Goal: Task Accomplishment & Management: Complete application form

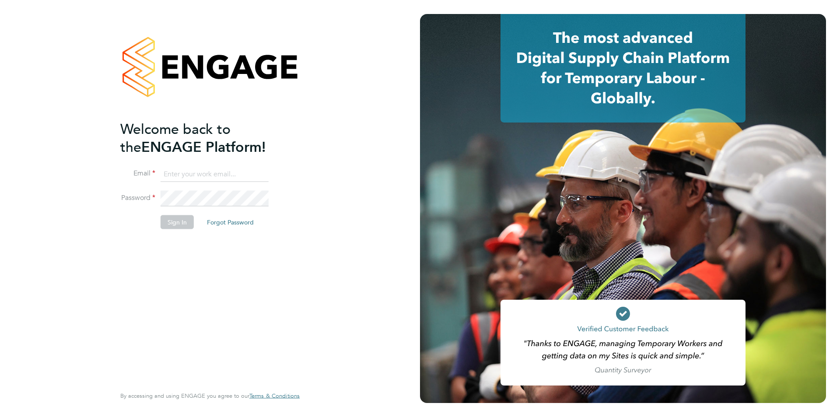
type input "[EMAIL_ADDRESS][DOMAIN_NAME]"
click at [178, 217] on button "Sign In" at bounding box center [176, 222] width 33 height 14
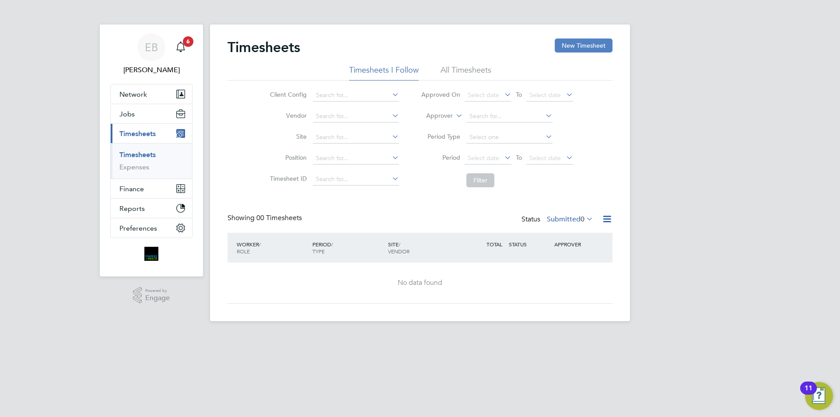
click at [592, 42] on button "New Timesheet" at bounding box center [583, 45] width 58 height 14
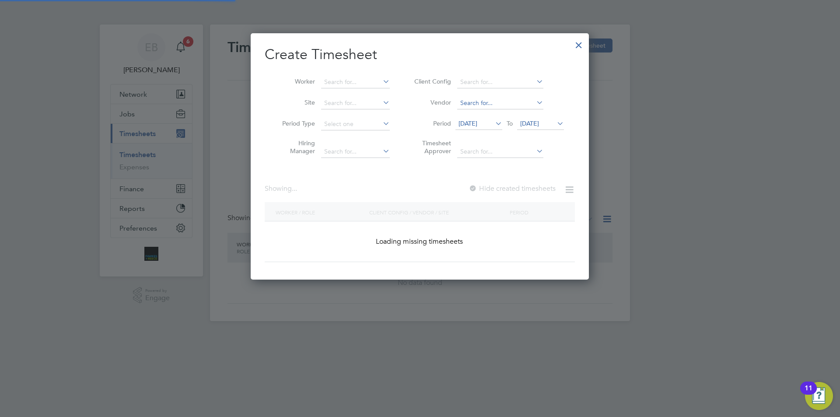
scroll to position [1525, 338]
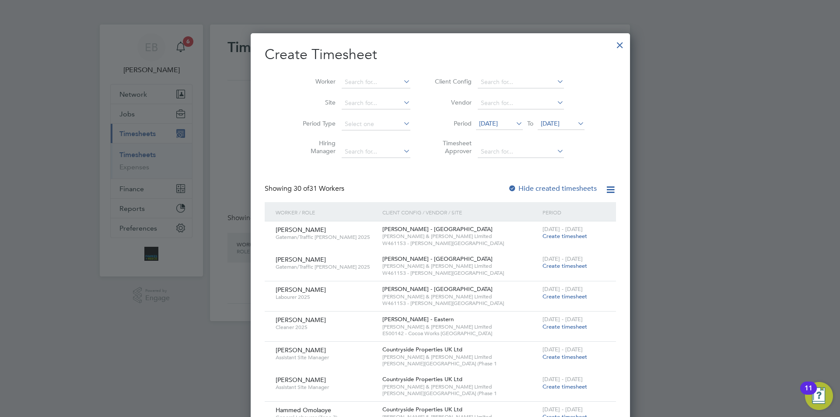
click at [494, 116] on li "Period 19 Aug 2025 To 26 Aug 2025" at bounding box center [508, 124] width 174 height 21
click at [491, 120] on span "19 Aug 2025" at bounding box center [488, 123] width 19 height 8
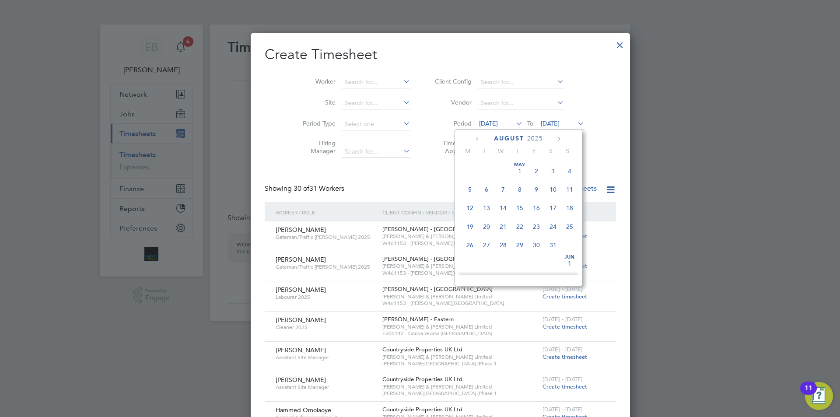
scroll to position [322, 0]
click at [467, 223] on span "25" at bounding box center [469, 218] width 17 height 17
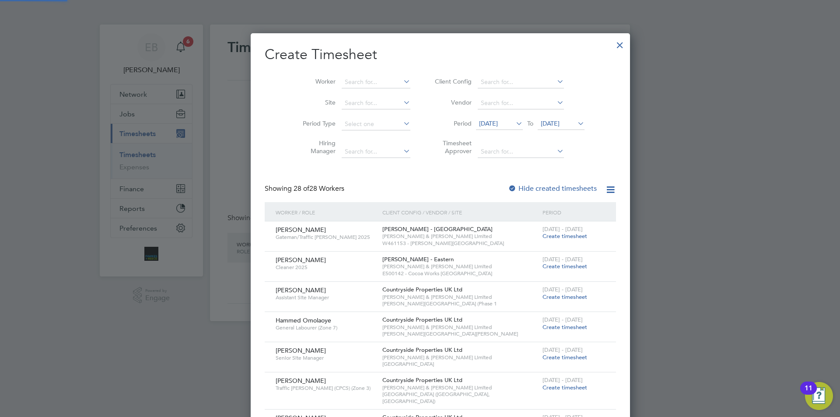
scroll to position [1051, 338]
click at [527, 117] on li "Period 25 Aug 2025 To 26 Aug 2025" at bounding box center [508, 124] width 174 height 21
click at [540, 124] on span "26 Aug 2025" at bounding box center [549, 123] width 19 height 8
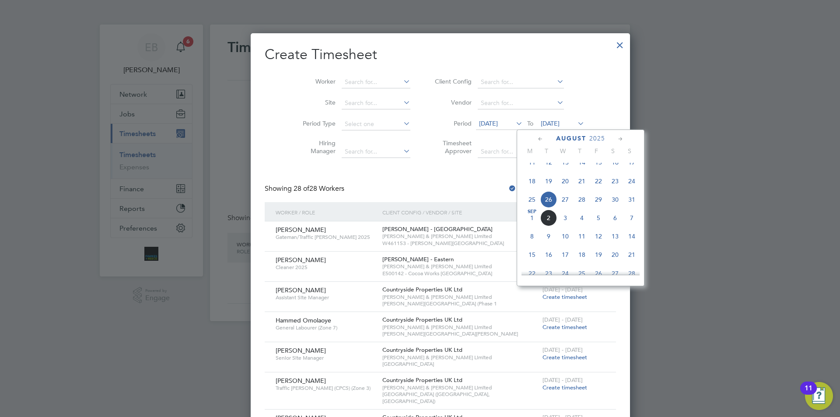
click at [632, 208] on span "31" at bounding box center [631, 199] width 17 height 17
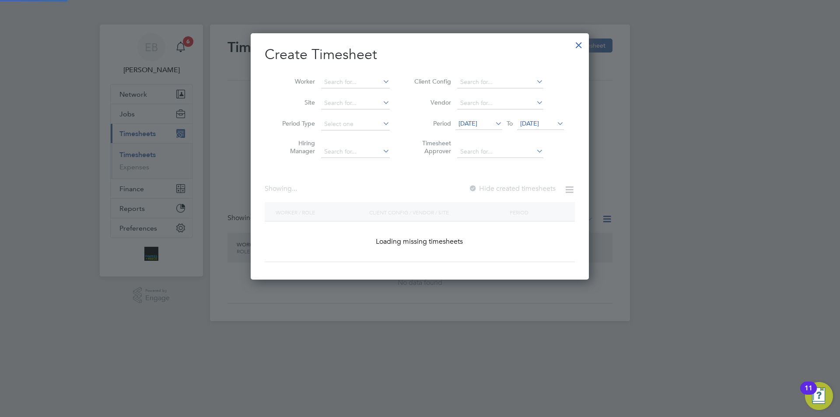
scroll to position [1227, 338]
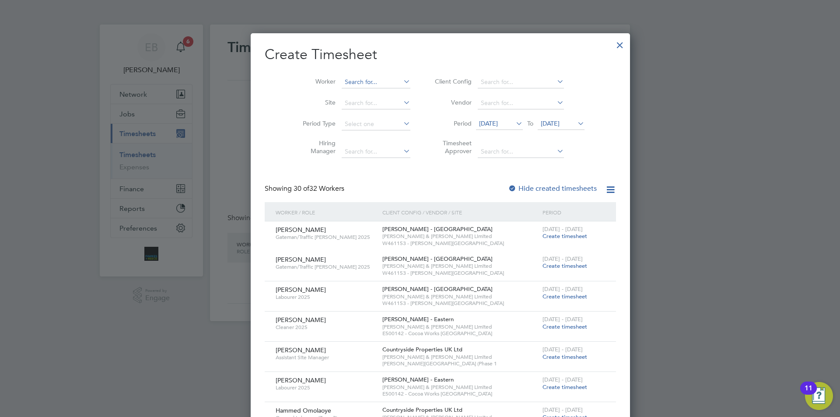
click at [359, 80] on input at bounding box center [376, 82] width 69 height 12
click at [355, 90] on li "Kai Pe trov" at bounding box center [360, 94] width 78 height 12
type input "Kai Petrov"
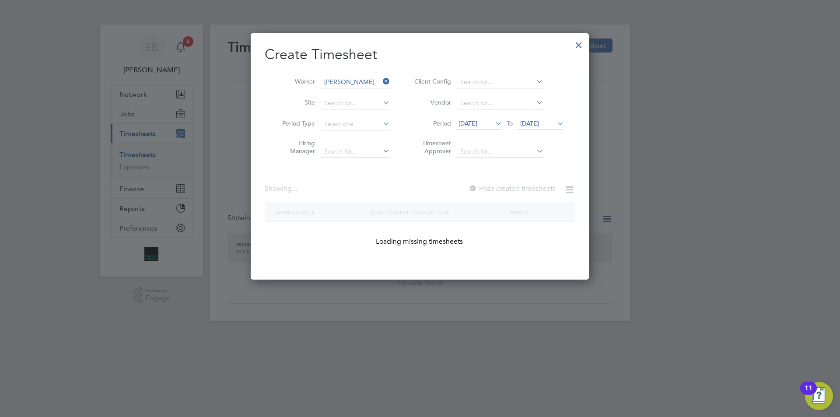
scroll to position [247, 338]
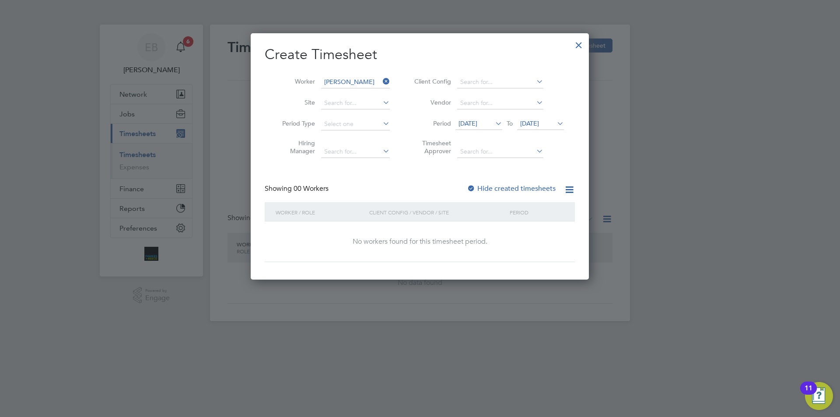
click at [547, 190] on label "Hide created timesheets" at bounding box center [511, 188] width 89 height 9
click at [541, 189] on label "Hide created timesheets" at bounding box center [511, 188] width 89 height 9
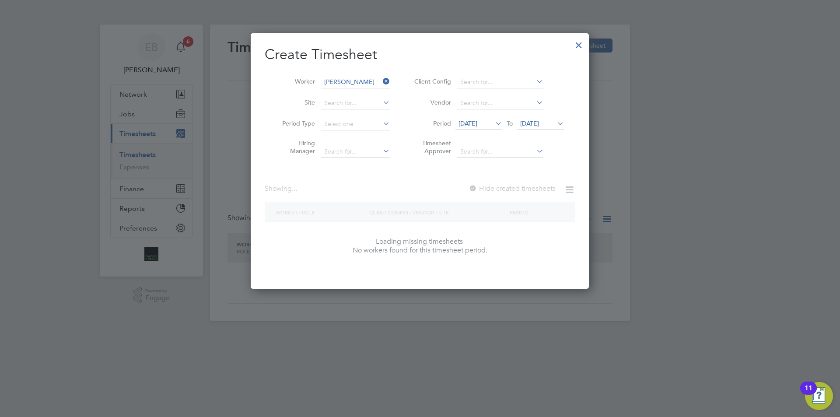
scroll to position [236, 338]
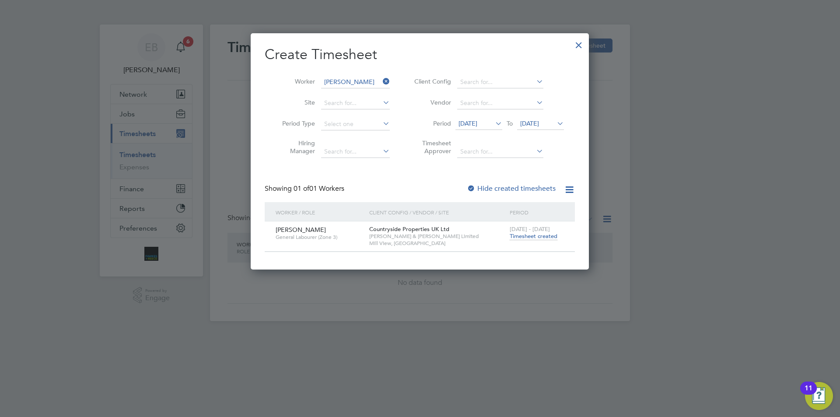
click at [542, 234] on span "Timesheet created" at bounding box center [533, 236] width 48 height 8
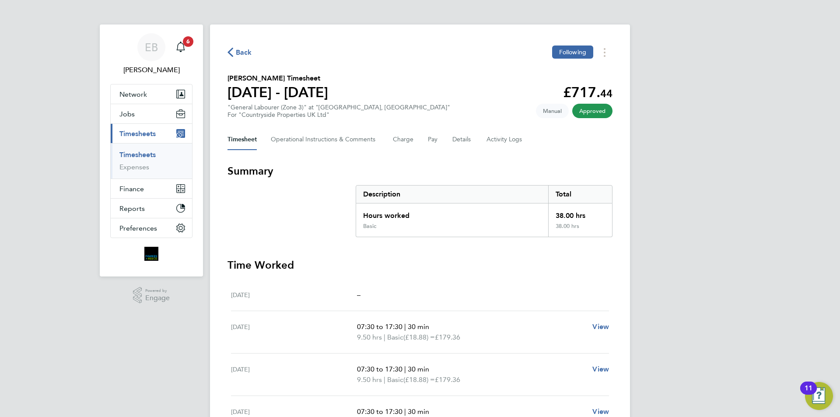
click at [240, 54] on span "Back" at bounding box center [244, 52] width 16 height 10
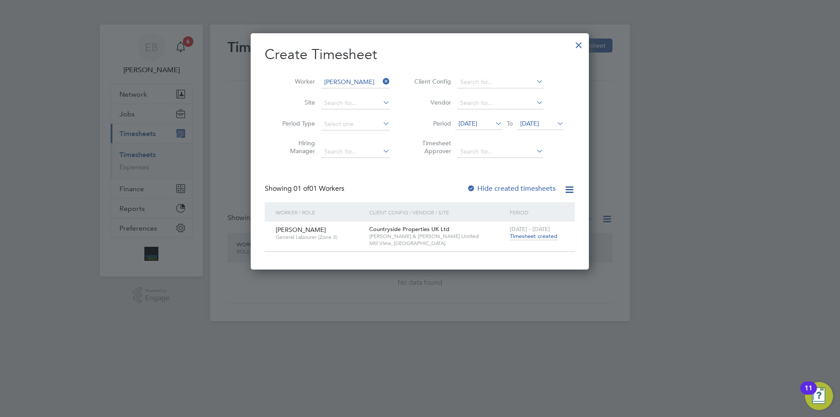
click at [584, 43] on div at bounding box center [579, 43] width 16 height 16
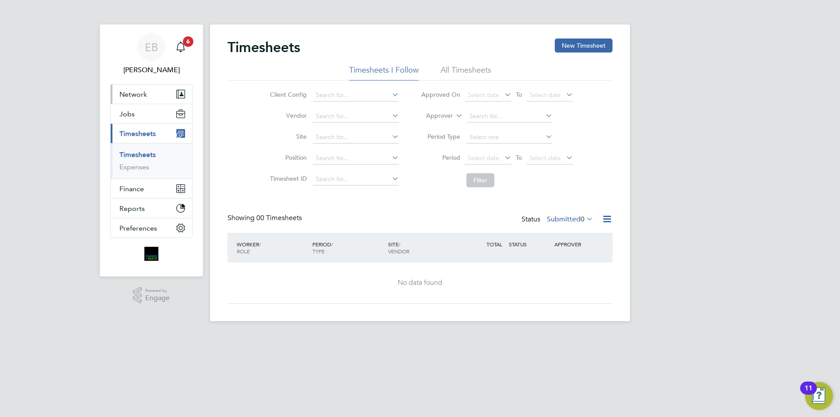
click at [153, 96] on button "Network" at bounding box center [151, 93] width 81 height 19
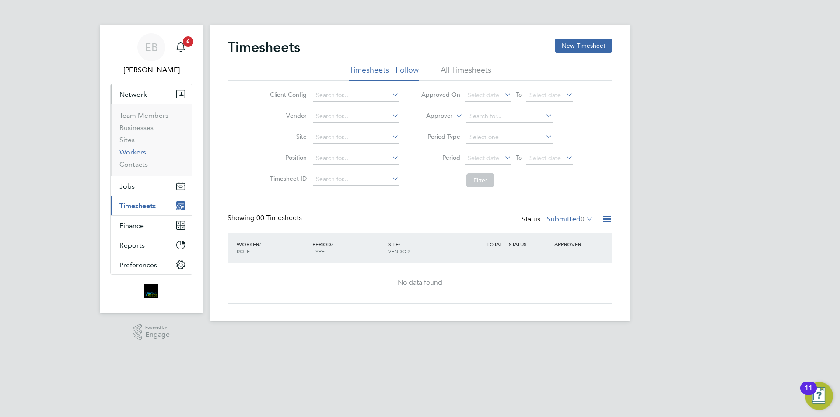
click at [142, 153] on link "Workers" at bounding box center [132, 152] width 27 height 8
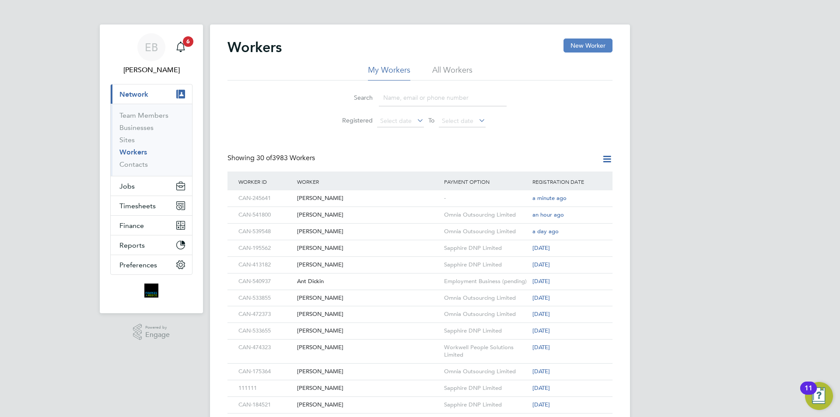
click at [577, 45] on button "New Worker" at bounding box center [587, 45] width 49 height 14
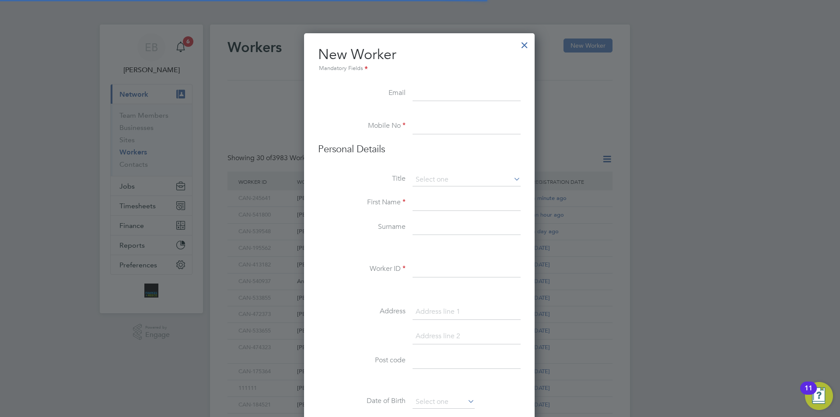
scroll to position [744, 232]
click at [437, 93] on input at bounding box center [466, 94] width 108 height 16
paste input "tomekgab90@gmail.com"
type input "tomekgab90@gmail.com"
click at [423, 125] on input at bounding box center [466, 127] width 108 height 16
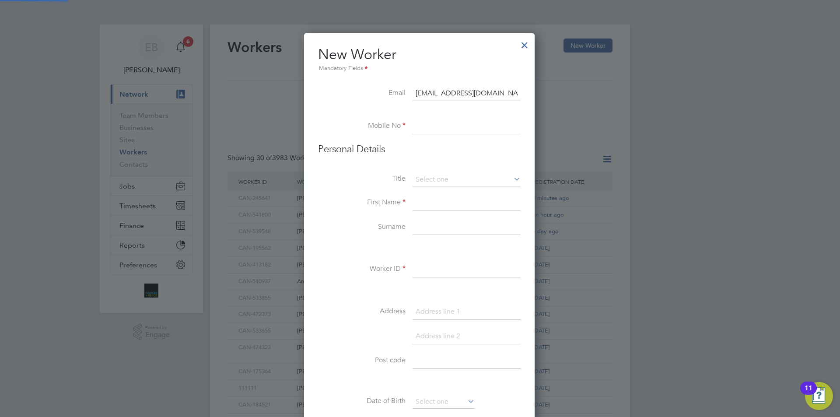
paste input "07990330033"
type input "07990330033"
click at [435, 179] on input at bounding box center [466, 179] width 108 height 13
click at [431, 192] on li "Mr" at bounding box center [466, 191] width 109 height 11
type input "Mr"
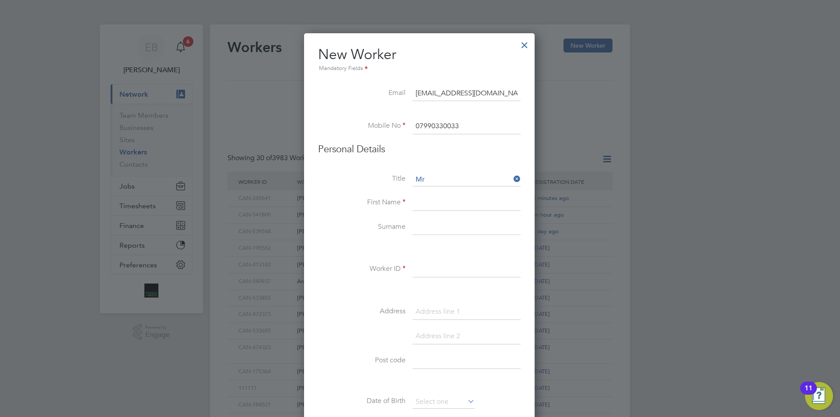
click at [426, 201] on input at bounding box center [466, 203] width 108 height 16
click at [435, 206] on input at bounding box center [466, 203] width 108 height 16
paste input "Tomasz"
type input "Tomasz"
click at [443, 227] on input at bounding box center [466, 228] width 108 height 16
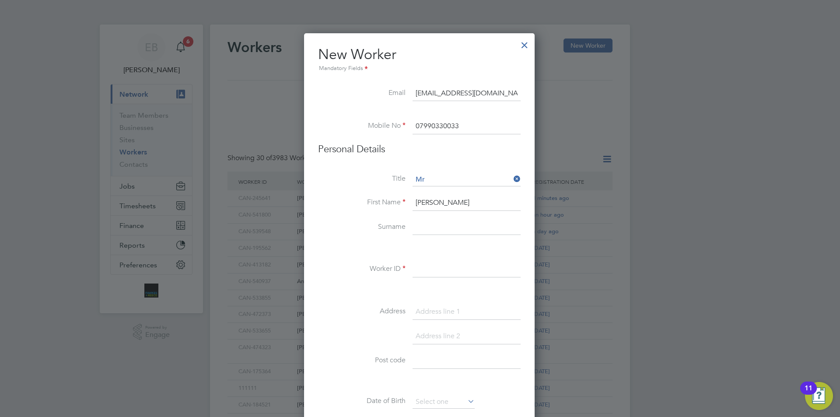
paste input "Gabys"
type input "Gabys"
click at [468, 272] on input at bounding box center [466, 269] width 108 height 16
paste input "CAN-220417"
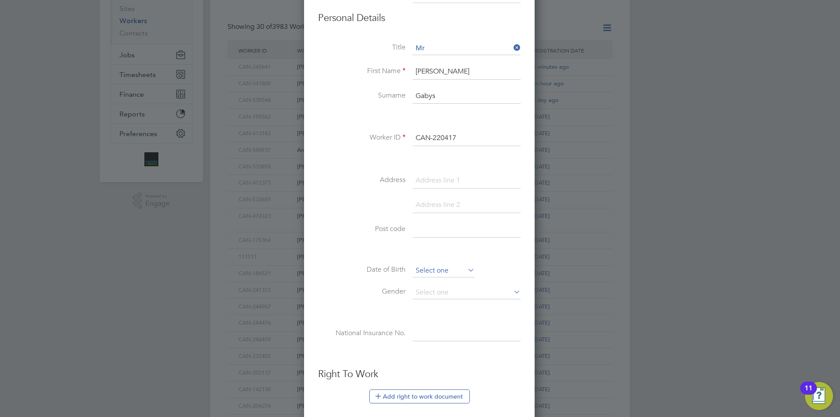
type input "CAN-220417"
click at [446, 275] on input at bounding box center [443, 270] width 62 height 13
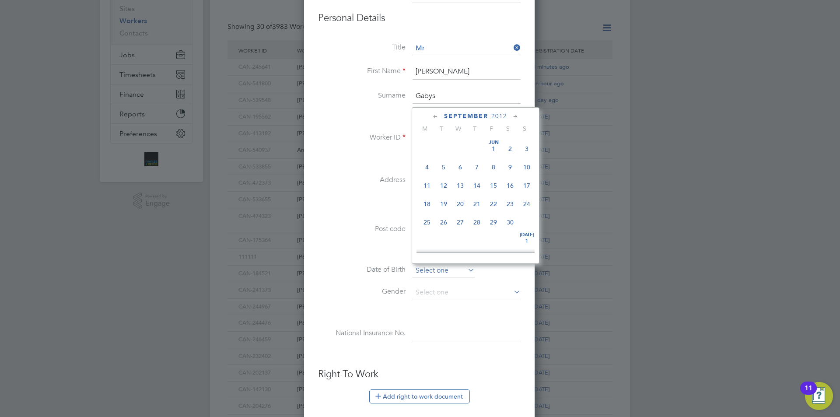
scroll to position [265, 0]
click at [433, 115] on icon at bounding box center [435, 117] width 8 height 10
click at [492, 115] on span "2012" at bounding box center [492, 115] width 16 height 7
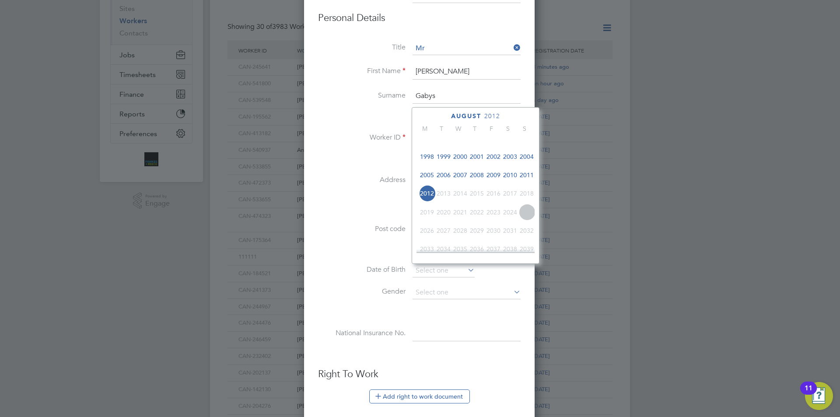
scroll to position [188, 0]
click at [524, 170] on span "1990" at bounding box center [526, 163] width 17 height 17
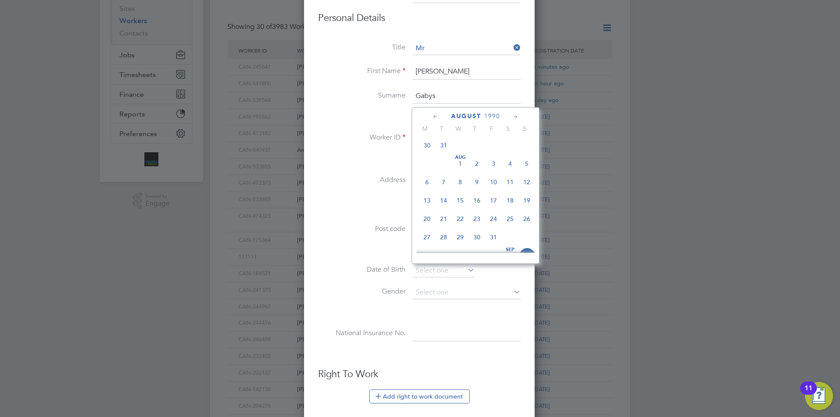
click at [436, 115] on icon at bounding box center [435, 117] width 8 height 10
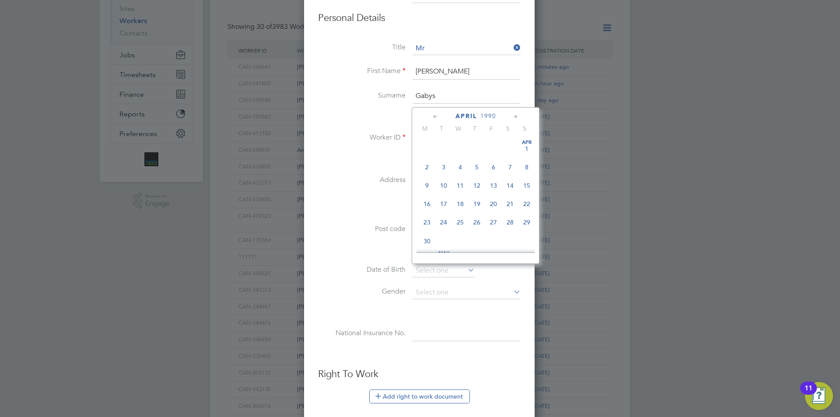
click at [436, 115] on icon at bounding box center [435, 117] width 8 height 10
click at [508, 117] on div "February 1990" at bounding box center [475, 116] width 118 height 8
click at [509, 116] on div "February 1990" at bounding box center [475, 116] width 118 height 8
click at [509, 115] on div "February 1990" at bounding box center [475, 116] width 118 height 8
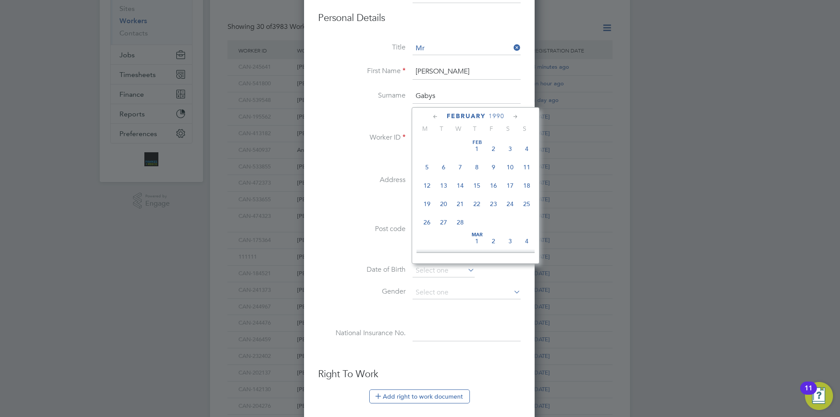
click at [513, 116] on div "February 1990" at bounding box center [475, 116] width 118 height 8
click at [514, 117] on icon at bounding box center [515, 117] width 8 height 10
click at [511, 181] on span "17" at bounding box center [510, 183] width 17 height 17
type input "17 Mar 1990"
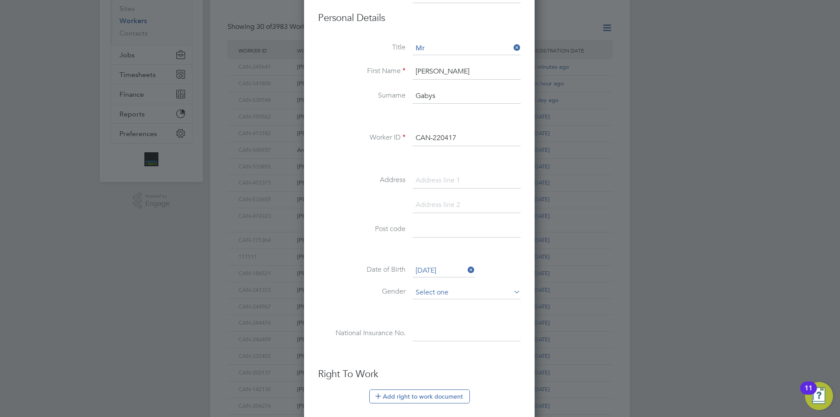
click at [426, 296] on input at bounding box center [466, 292] width 108 height 13
click at [424, 307] on li "Male" at bounding box center [466, 304] width 109 height 11
type input "Male"
click at [443, 340] on input at bounding box center [466, 334] width 108 height 16
paste input "ST733294C"
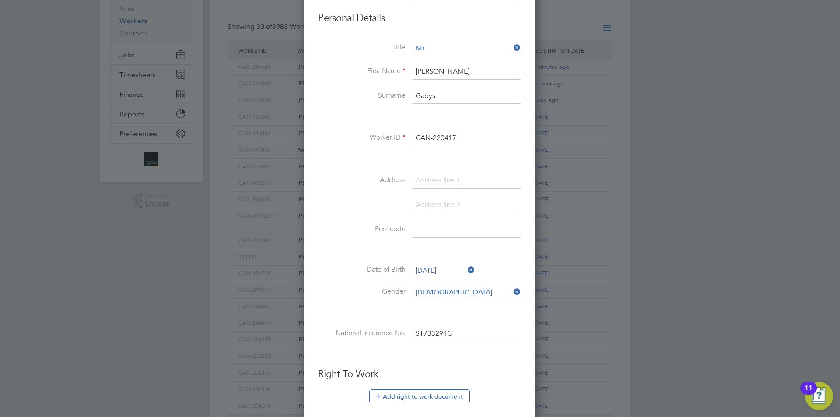
scroll to position [262, 0]
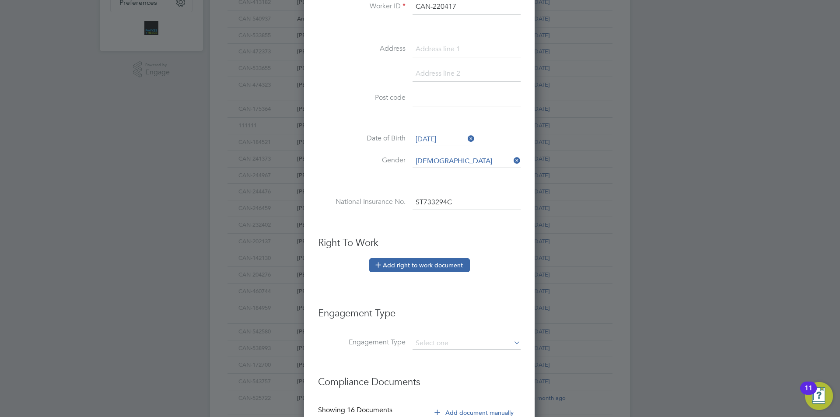
type input "ST 73 32 94 C"
click at [431, 266] on button "Add right to work document" at bounding box center [419, 265] width 101 height 14
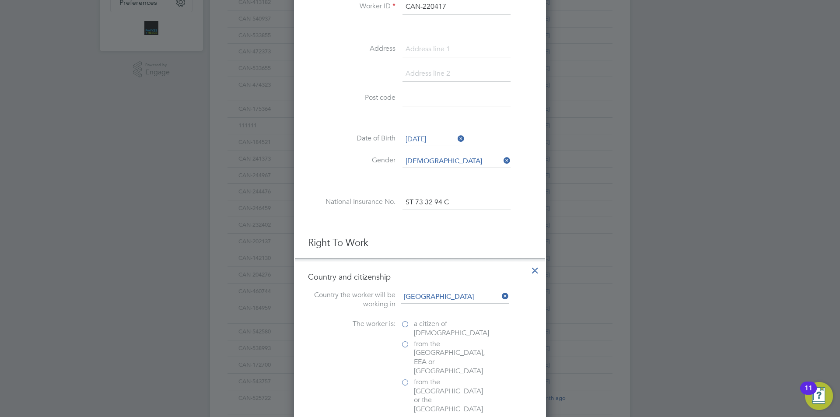
scroll to position [350, 0]
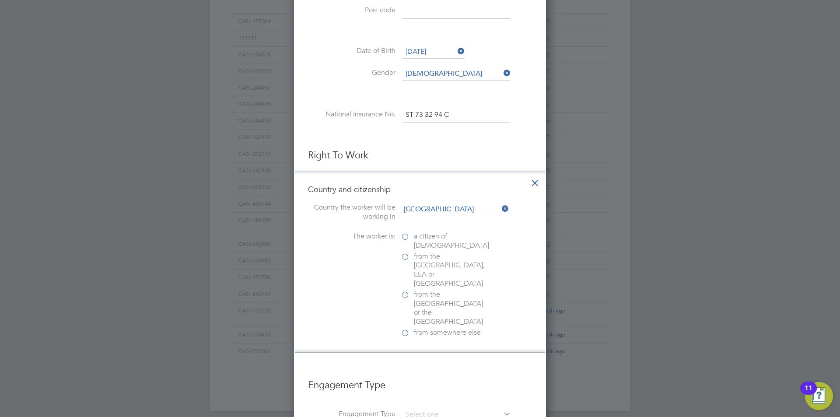
click at [427, 237] on span "a citizen of United Kingdom" at bounding box center [451, 241] width 75 height 18
click at [0, 0] on input "a citizen of United Kingdom" at bounding box center [0, 0] width 0 height 0
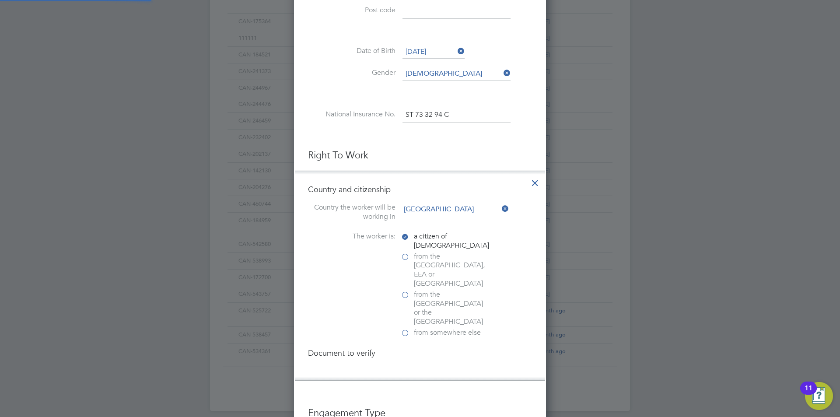
scroll to position [924, 252]
click at [424, 366] on div "Passport" at bounding box center [466, 370] width 131 height 9
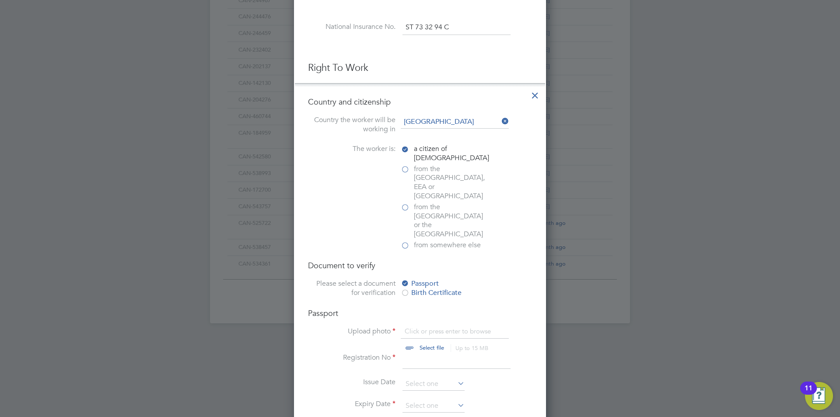
scroll to position [481, 0]
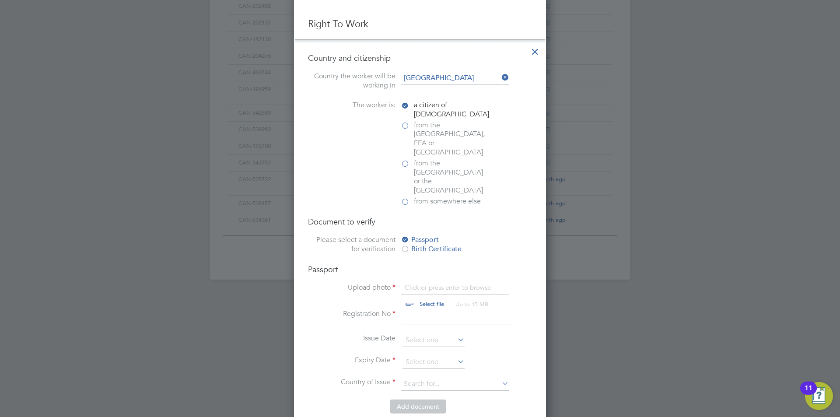
click at [419, 283] on input "file" at bounding box center [439, 296] width 137 height 26
click at [442, 197] on span "from somewhere else" at bounding box center [447, 201] width 67 height 9
click at [0, 0] on input "from somewhere else" at bounding box center [0, 0] width 0 height 0
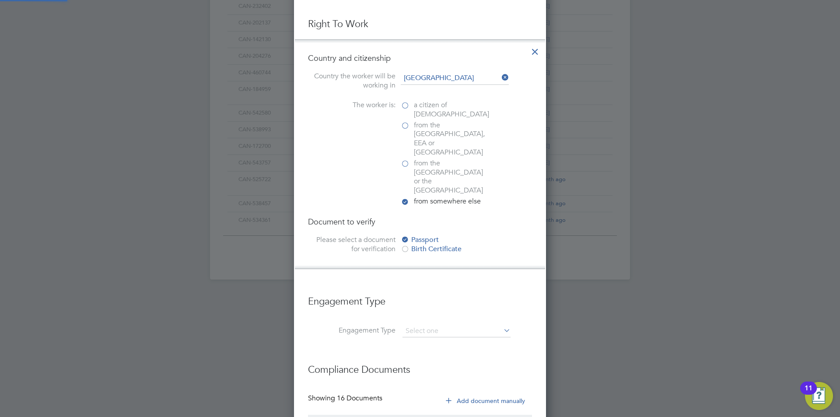
scroll to position [4, 4]
click at [437, 235] on div "Passport" at bounding box center [466, 239] width 131 height 9
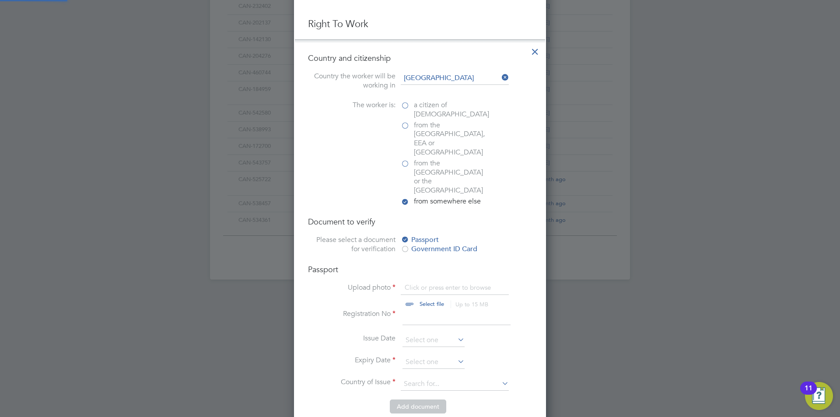
scroll to position [12, 108]
click at [452, 264] on div "Passport Upload photo Click or press enter to browse Select file Up to 15 MB Dr…" at bounding box center [420, 331] width 224 height 135
click at [452, 283] on input "file" at bounding box center [439, 296] width 137 height 26
type input "C:\fakepath\Passport.jpg"
click at [419, 309] on input at bounding box center [456, 317] width 108 height 16
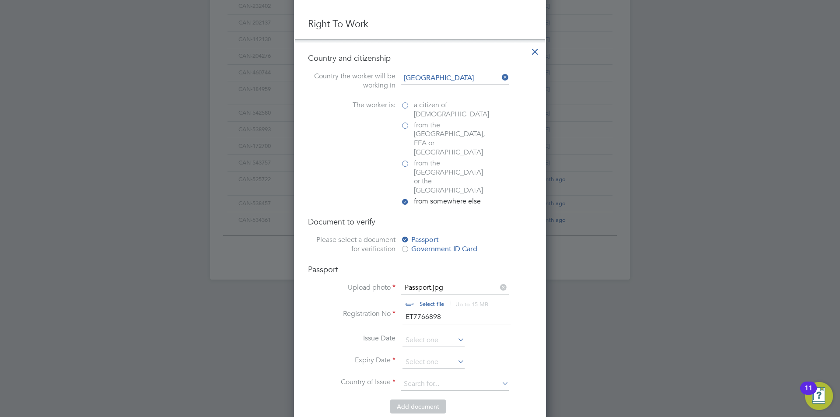
type input "ET7766898"
click at [423, 309] on li "Registration No ET7766898" at bounding box center [420, 321] width 224 height 24
click at [424, 334] on input at bounding box center [433, 340] width 62 height 13
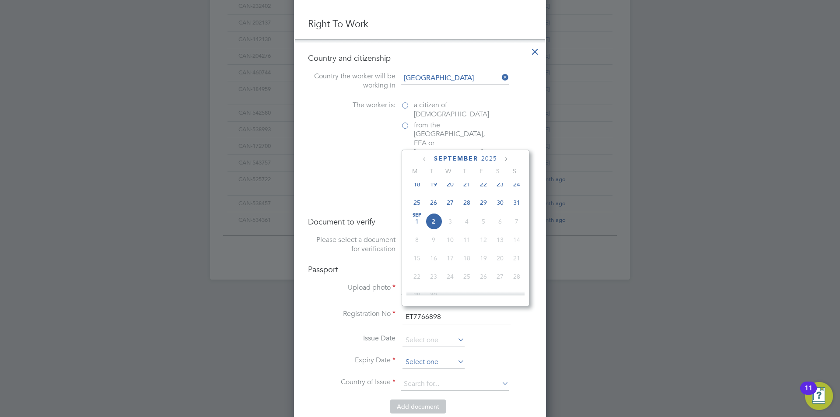
click at [411, 356] on input at bounding box center [433, 362] width 62 height 13
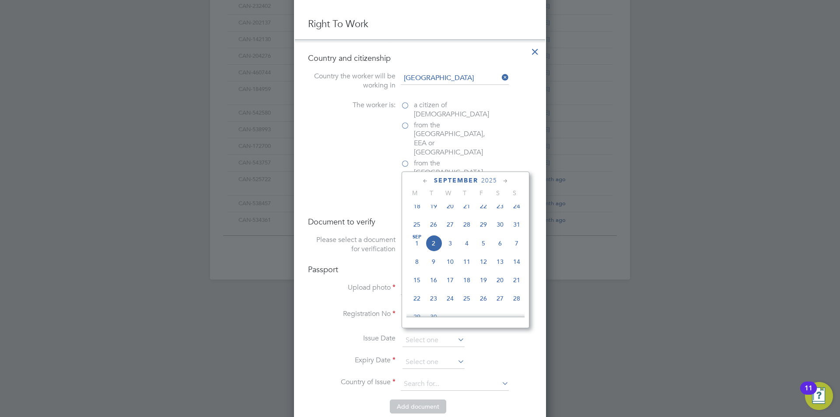
click at [502, 179] on icon at bounding box center [505, 181] width 8 height 10
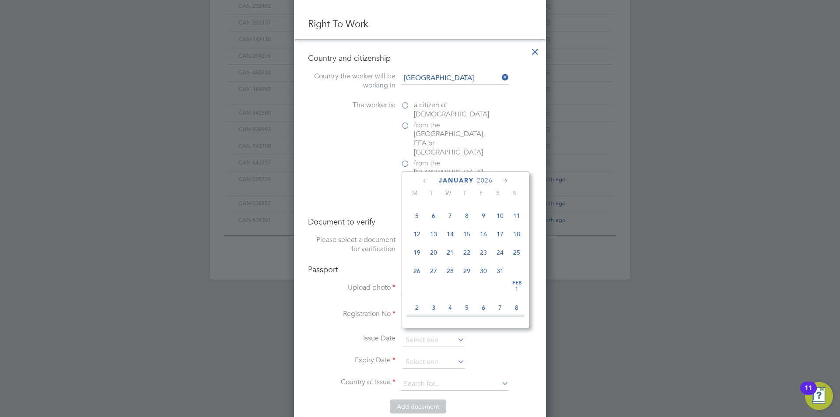
click at [488, 183] on span "2026" at bounding box center [485, 180] width 16 height 7
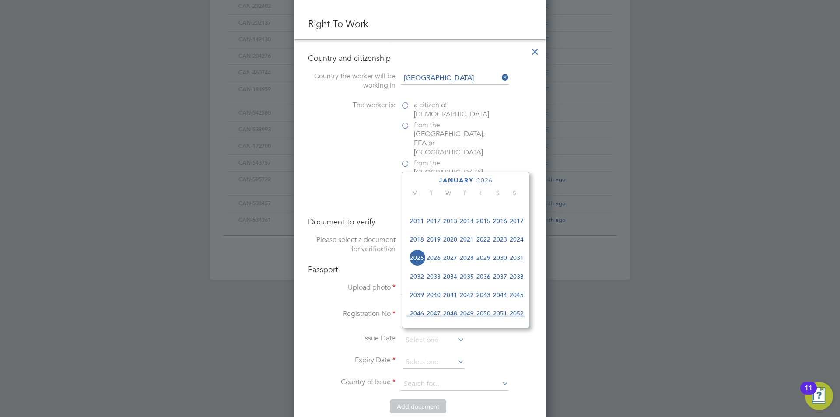
click at [496, 263] on span "2030" at bounding box center [499, 257] width 17 height 17
click at [428, 177] on icon at bounding box center [425, 181] width 8 height 10
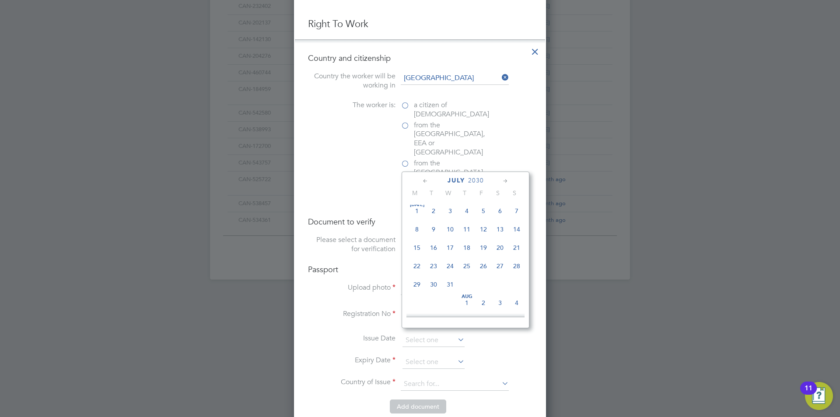
click at [446, 286] on span "31" at bounding box center [450, 284] width 17 height 17
type input "31 Jul 2030"
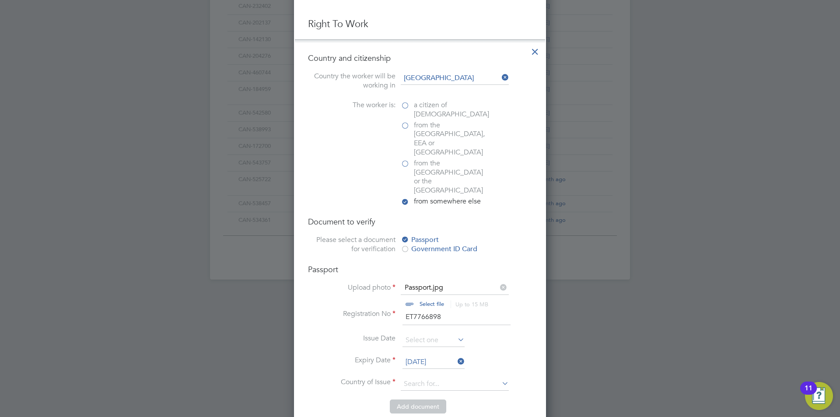
scroll to position [612, 0]
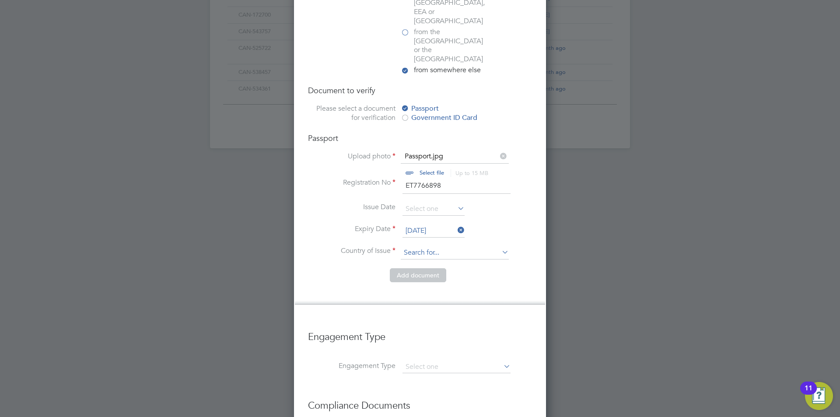
click at [445, 246] on input at bounding box center [455, 252] width 108 height 13
click at [440, 235] on li "Polan d" at bounding box center [454, 238] width 109 height 12
type input "Poland"
click at [438, 268] on button "Add document" at bounding box center [418, 275] width 56 height 14
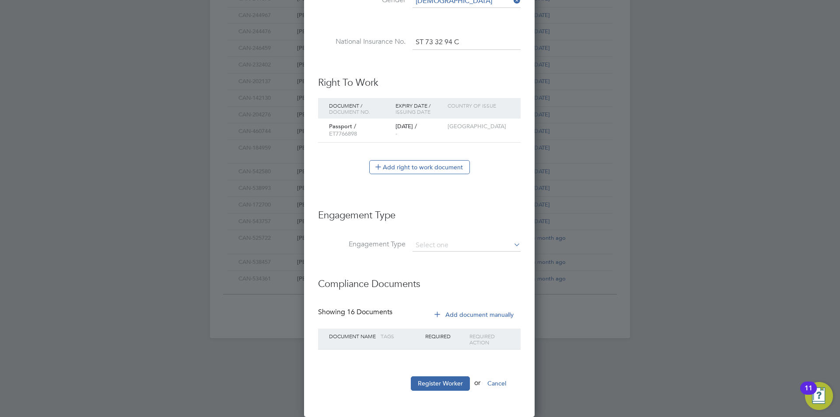
scroll to position [379, 0]
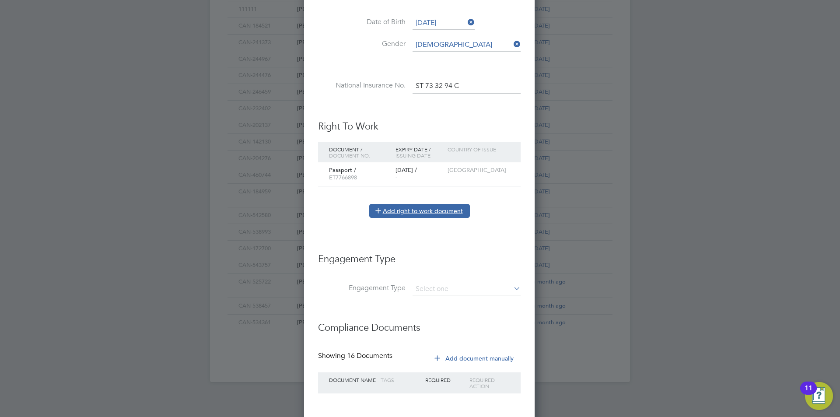
click at [443, 212] on button "Add right to work document" at bounding box center [419, 211] width 101 height 14
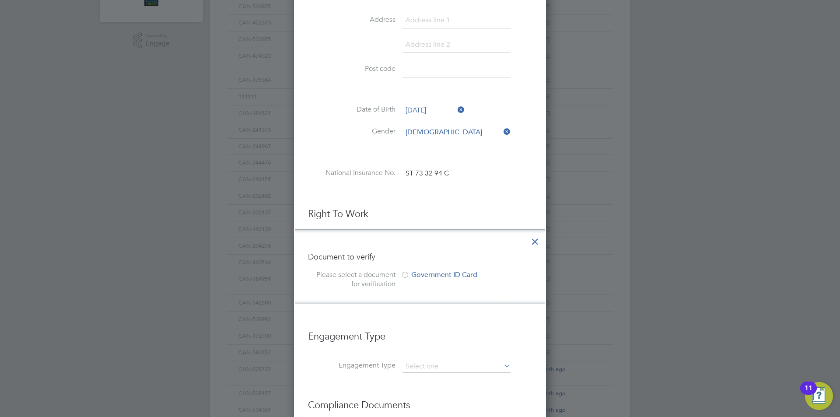
scroll to position [412, 0]
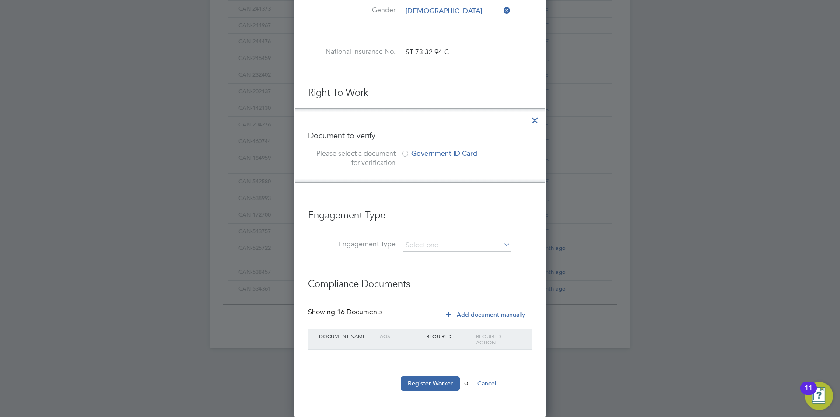
click at [426, 155] on div "Government ID Card" at bounding box center [466, 153] width 131 height 9
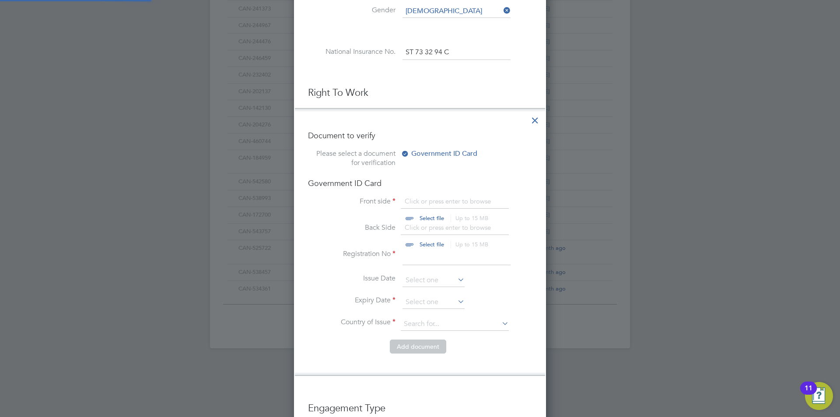
scroll to position [12, 108]
click at [435, 204] on input "file" at bounding box center [439, 210] width 137 height 26
click at [532, 119] on icon at bounding box center [535, 118] width 16 height 16
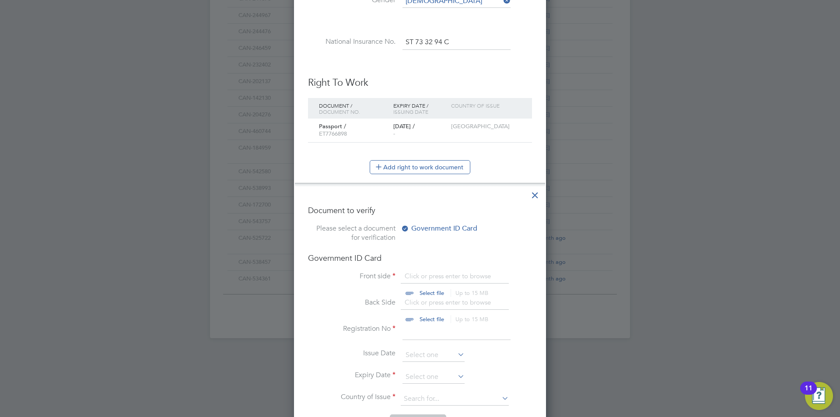
scroll to position [806, 232]
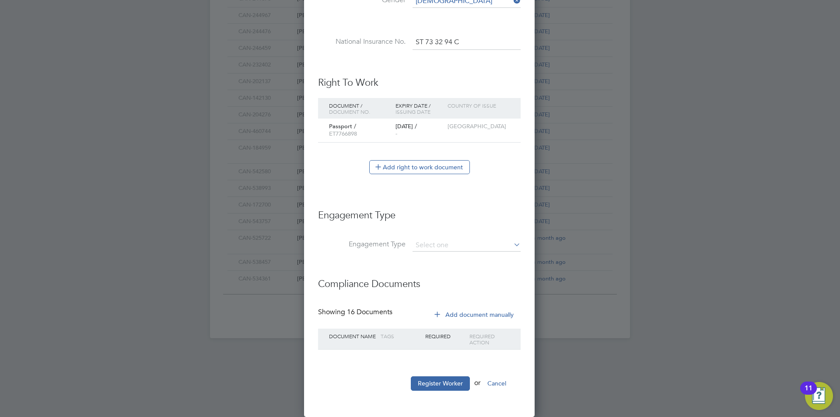
click at [496, 313] on button "Add document manually" at bounding box center [474, 314] width 92 height 14
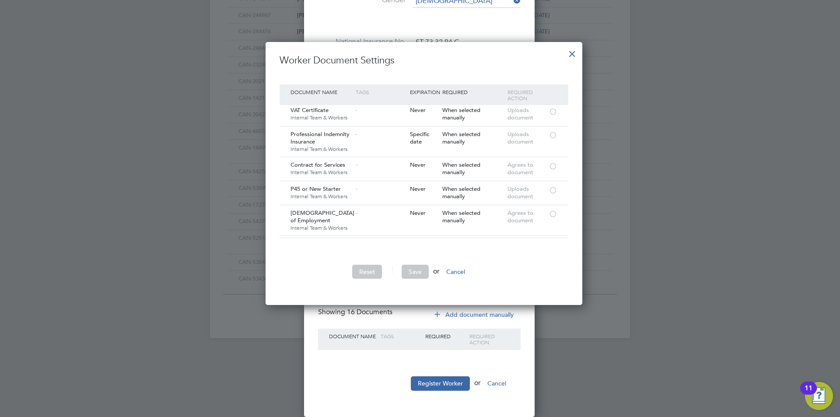
scroll to position [298, 0]
click at [458, 271] on button "Cancel" at bounding box center [455, 272] width 33 height 14
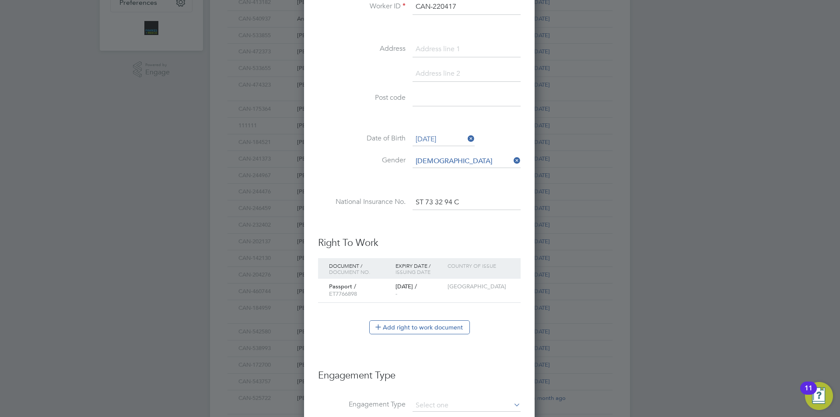
scroll to position [422, 0]
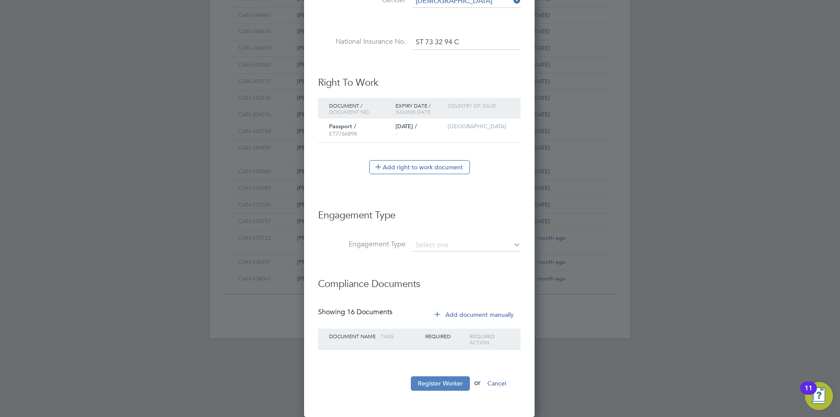
click at [443, 385] on button "Register Worker" at bounding box center [440, 383] width 59 height 14
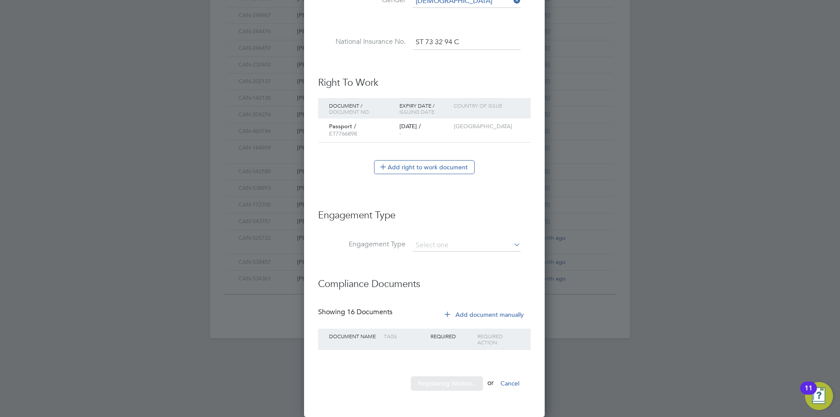
scroll to position [0, 0]
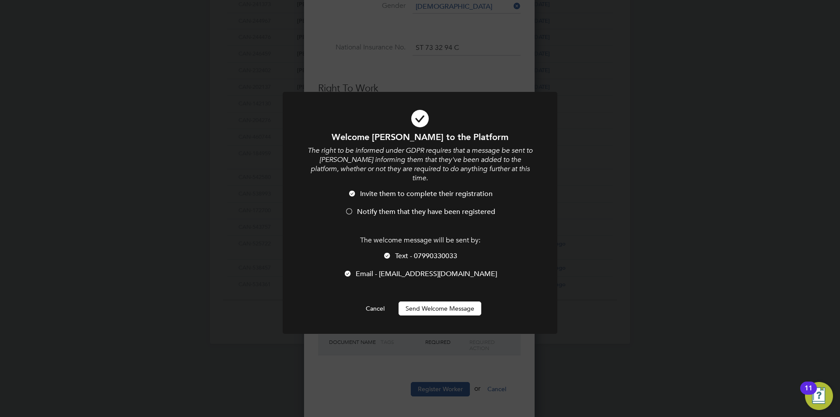
click at [444, 207] on span "Notify them that they have been registered" at bounding box center [426, 211] width 138 height 9
click at [446, 269] on span "Email - tomekgab90@gmail.com" at bounding box center [426, 273] width 141 height 9
click at [445, 251] on span "Text - 07990330033" at bounding box center [426, 255] width 62 height 9
click at [441, 258] on li "Text - 07990330033" at bounding box center [419, 260] width 227 height 18
click at [428, 269] on span "Email - tomekgab90@gmail.com" at bounding box center [426, 273] width 141 height 9
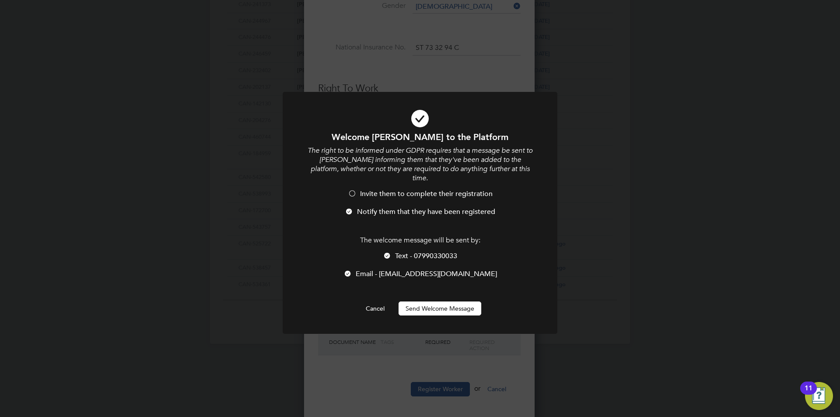
click at [393, 251] on li "Text - 07990330033" at bounding box center [419, 260] width 227 height 18
click at [422, 301] on button "Send Welcome Message" at bounding box center [439, 308] width 83 height 14
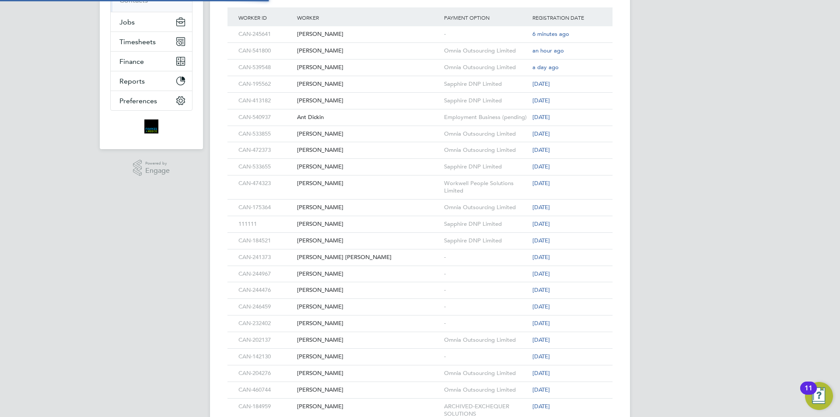
scroll to position [57, 0]
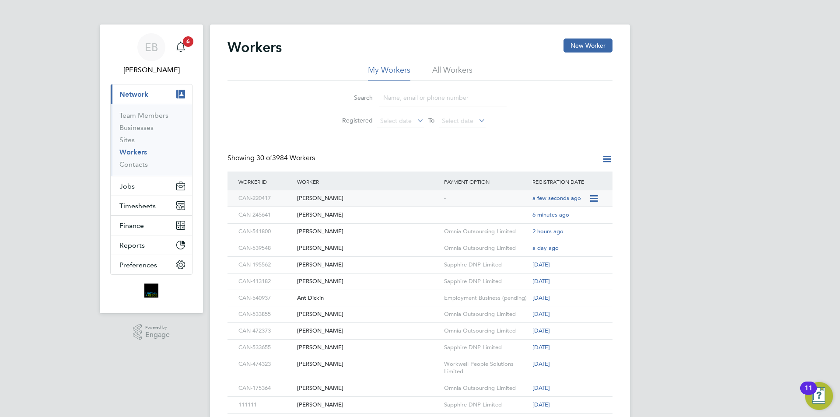
click at [325, 200] on div "Tomasz Gabys" at bounding box center [368, 198] width 147 height 16
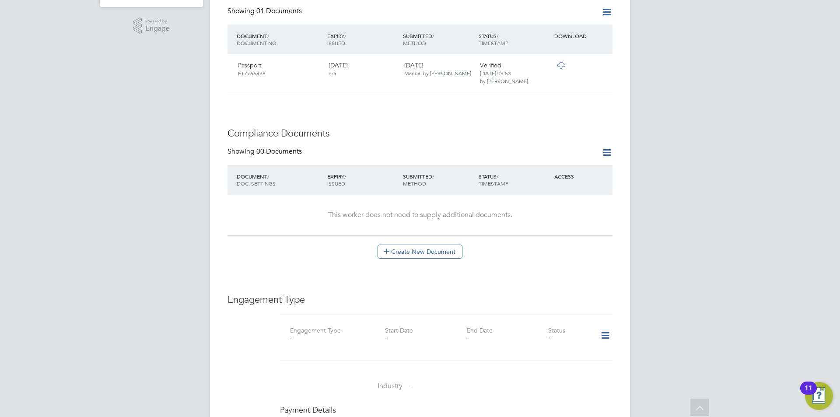
scroll to position [394, 0]
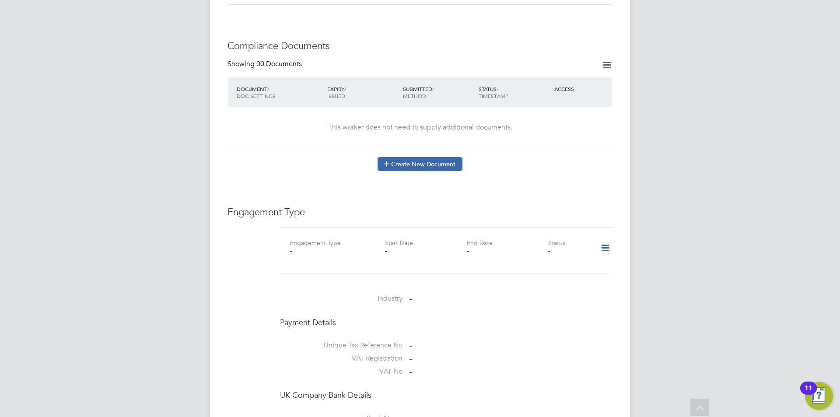
click at [429, 157] on button "Create New Document" at bounding box center [419, 164] width 85 height 14
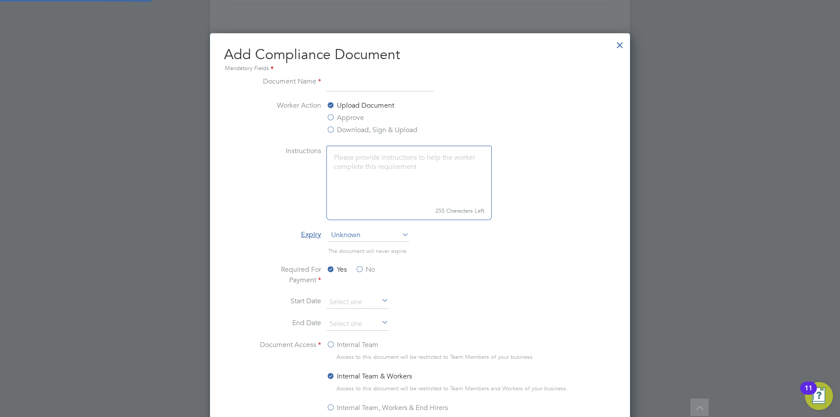
scroll to position [459, 420]
click at [384, 82] on input at bounding box center [380, 84] width 108 height 16
type input "r"
type input "RTW"
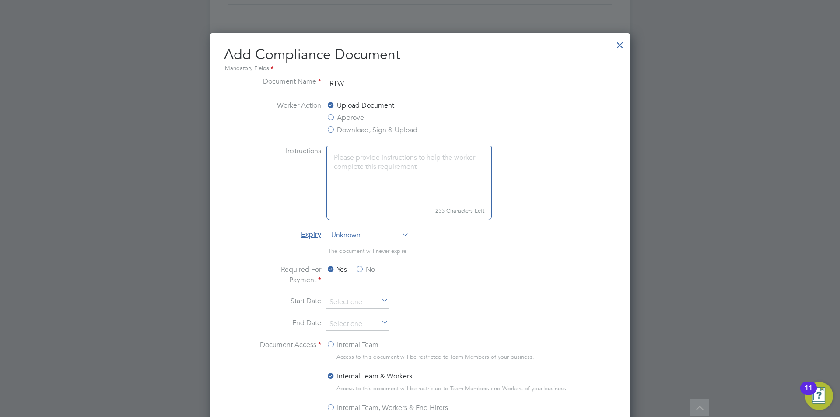
click at [382, 159] on textarea at bounding box center [408, 175] width 165 height 58
click at [356, 235] on span "Unknown" at bounding box center [368, 235] width 81 height 13
click at [356, 289] on li "Specific date" at bounding box center [369, 293] width 82 height 11
click at [359, 269] on label "No" at bounding box center [365, 269] width 20 height 10
click at [0, 0] on input "No" at bounding box center [0, 0] width 0 height 0
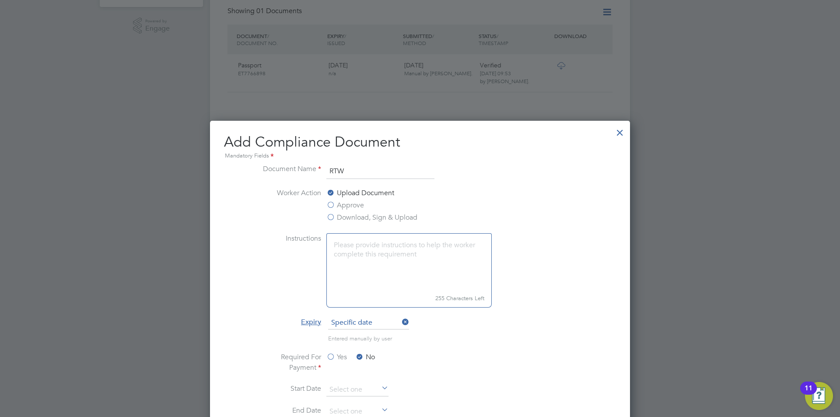
scroll to position [262, 0]
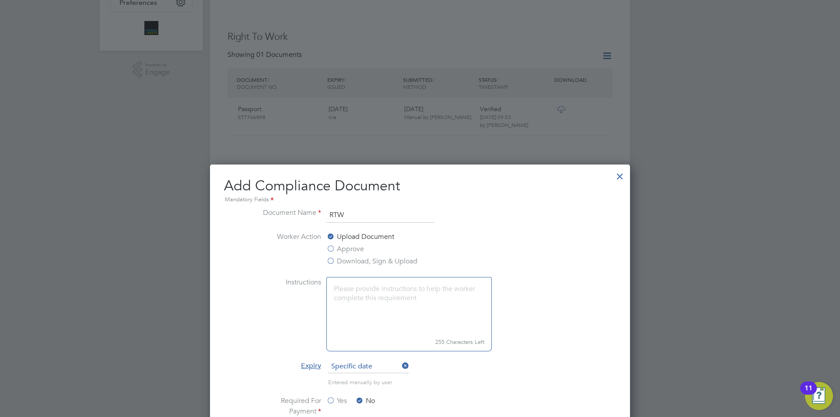
click at [623, 178] on div at bounding box center [620, 174] width 16 height 16
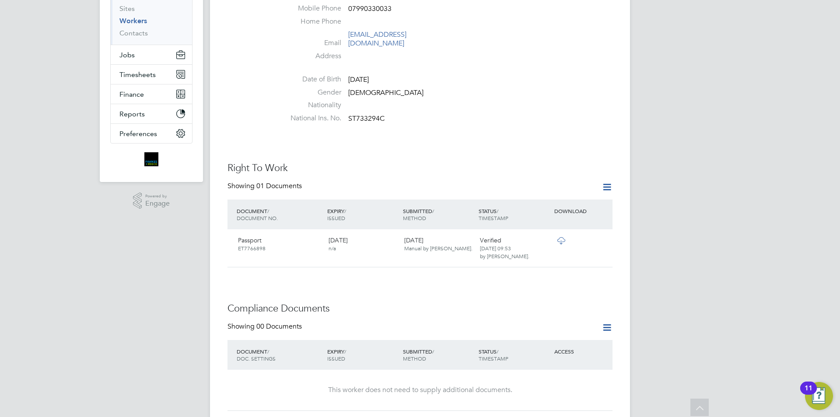
scroll to position [0, 0]
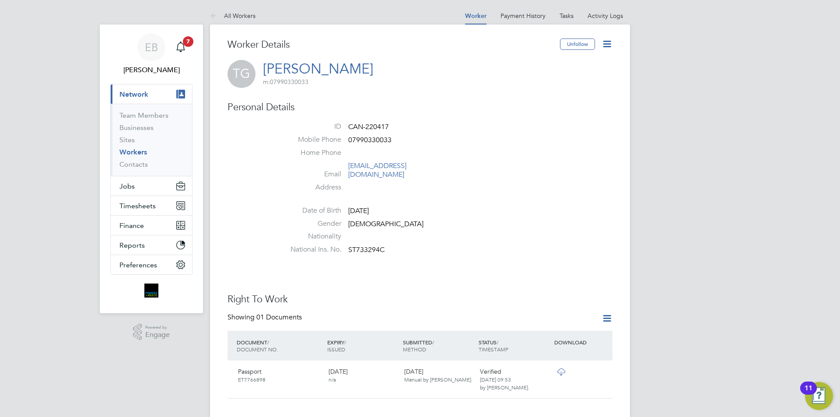
click at [151, 97] on button "Current page: Network" at bounding box center [151, 93] width 81 height 19
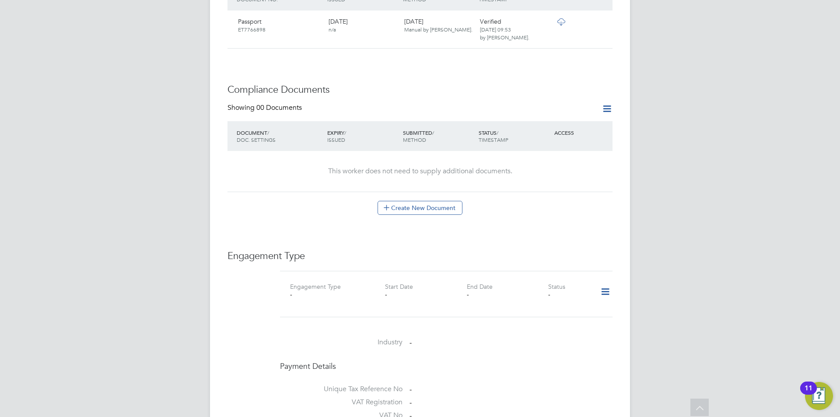
scroll to position [394, 0]
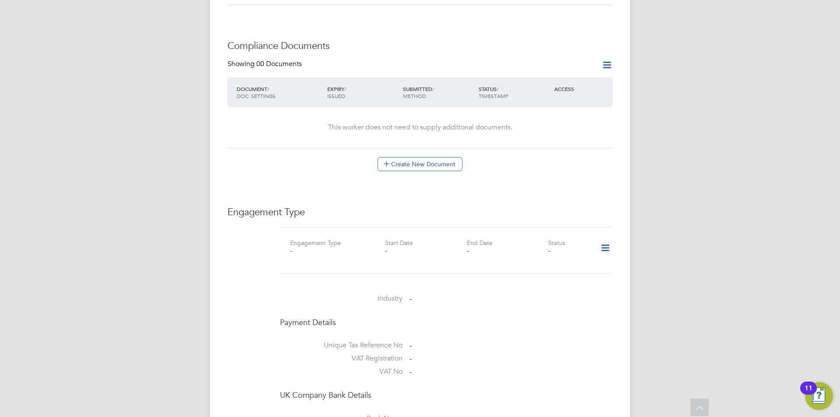
click at [610, 241] on icon at bounding box center [604, 248] width 15 height 20
click at [565, 276] on li "Add Engagement Type" at bounding box center [559, 277] width 99 height 12
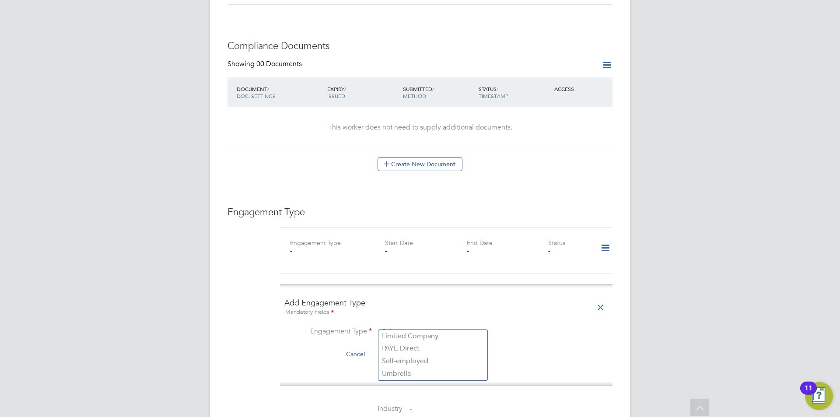
click at [452, 326] on input at bounding box center [433, 332] width 108 height 12
click at [436, 363] on li "Self-employed" at bounding box center [432, 361] width 109 height 13
type input "Self-employed"
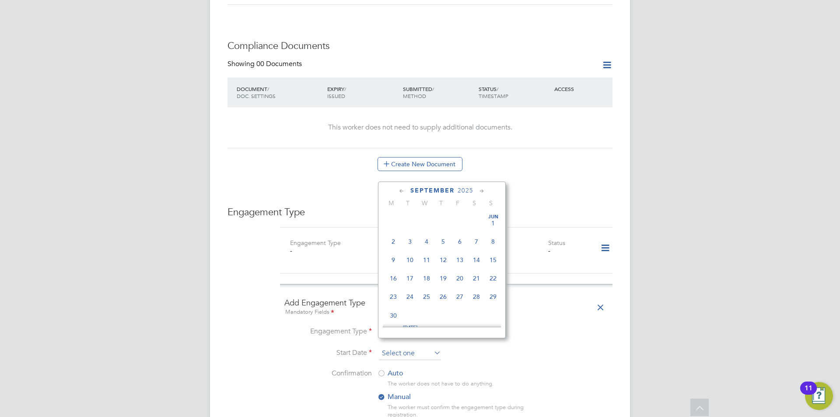
click at [433, 349] on input at bounding box center [410, 353] width 62 height 13
click at [392, 258] on span "Sep 1" at bounding box center [393, 253] width 17 height 17
type input "01 Sep 2025"
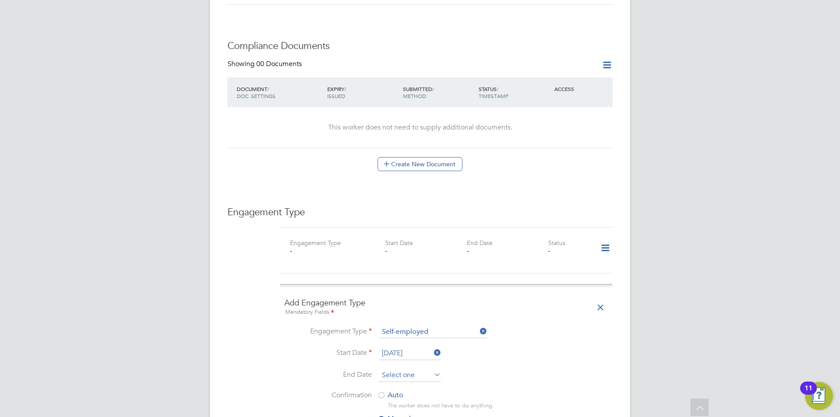
click at [410, 369] on input at bounding box center [410, 375] width 62 height 13
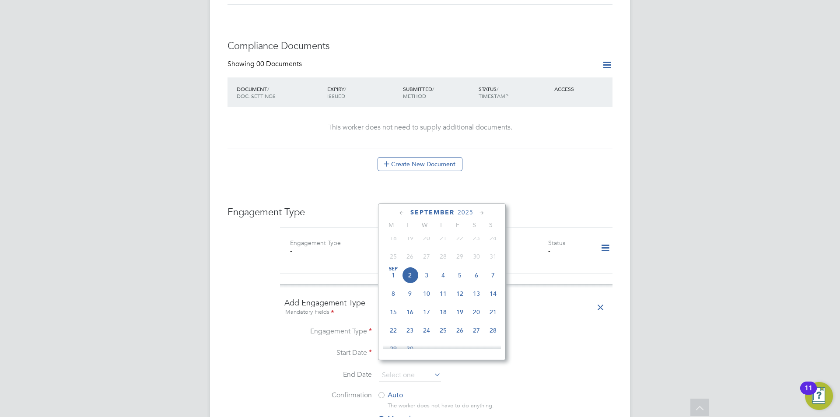
click at [473, 214] on span "2025" at bounding box center [465, 212] width 16 height 7
click at [472, 213] on span "2025" at bounding box center [465, 212] width 16 height 7
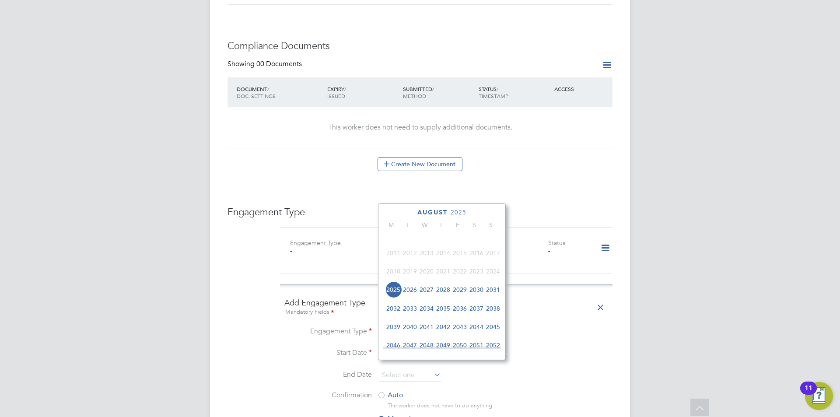
click at [479, 294] on span "2030" at bounding box center [476, 289] width 17 height 17
click at [457, 213] on span "2030" at bounding box center [458, 212] width 16 height 7
click at [463, 279] on span "2027" at bounding box center [459, 271] width 17 height 17
click at [482, 215] on icon at bounding box center [482, 213] width 8 height 10
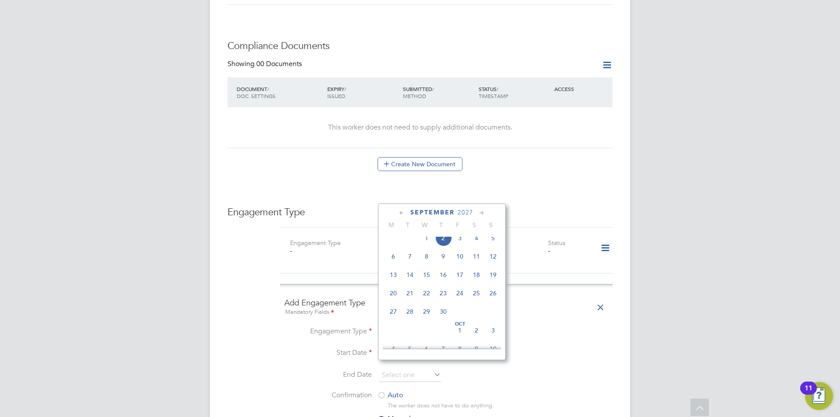
scroll to position [397, 0]
click at [457, 243] on span "Oct 1" at bounding box center [459, 235] width 17 height 17
type input "01 Oct 2027"
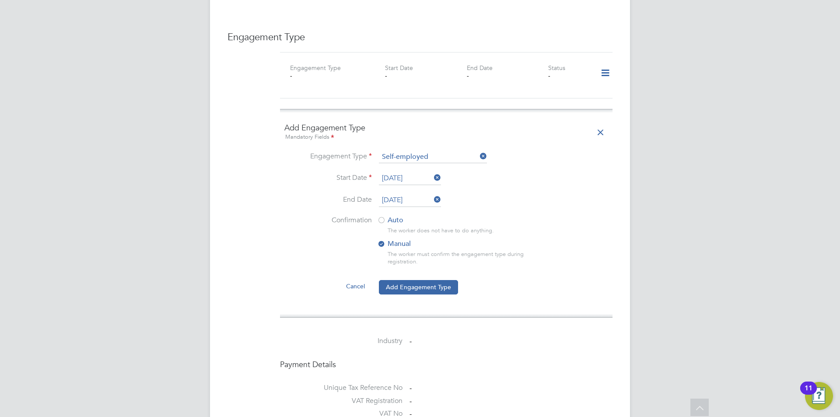
scroll to position [656, 0]
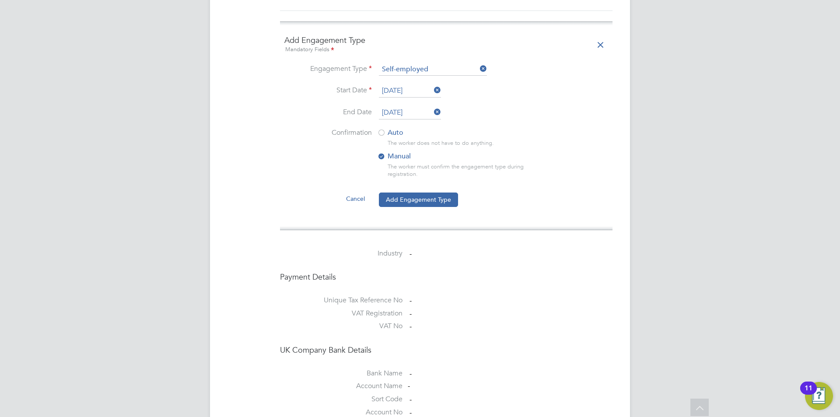
click at [404, 128] on label "Auto" at bounding box center [455, 132] width 157 height 9
click at [429, 192] on button "Add Engagement Type" at bounding box center [418, 199] width 79 height 14
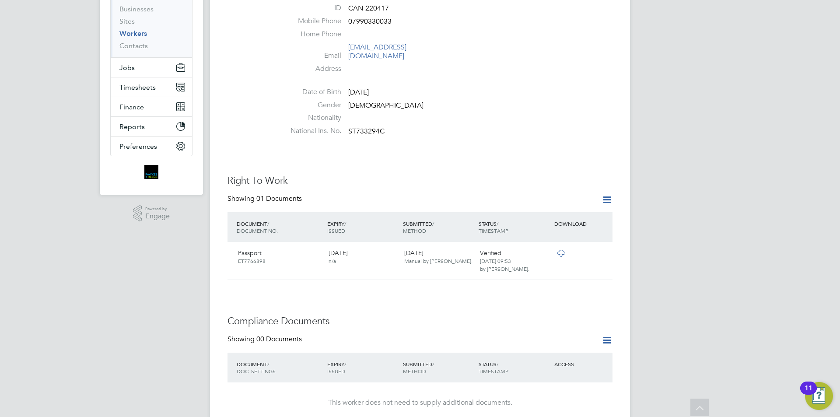
scroll to position [0, 0]
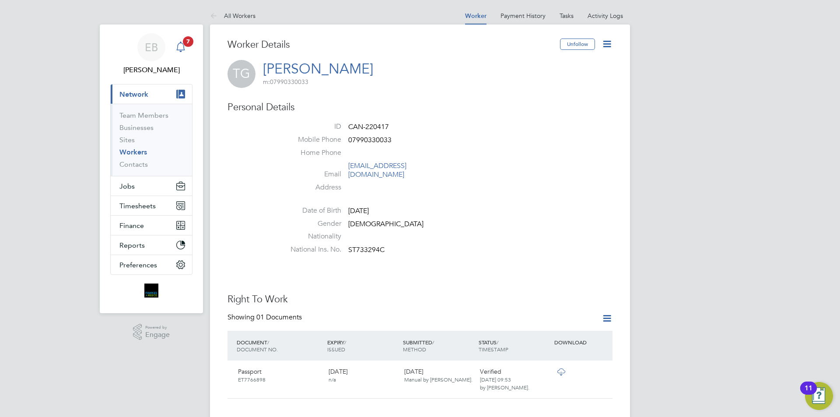
click at [179, 48] on icon "Main navigation" at bounding box center [180, 47] width 10 height 10
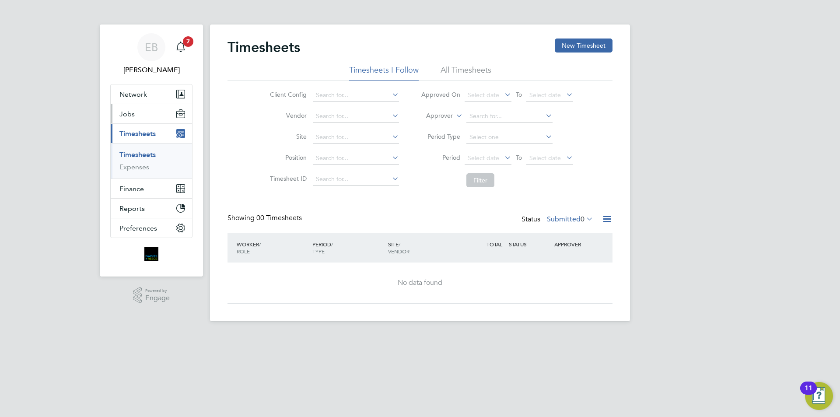
click at [145, 114] on button "Jobs" at bounding box center [151, 113] width 81 height 19
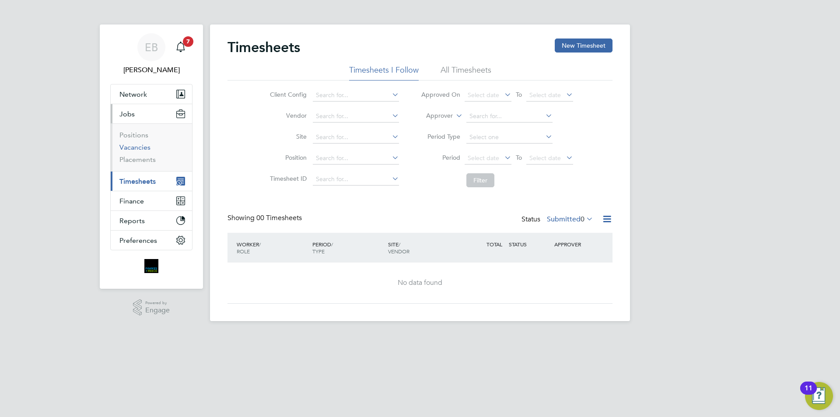
click at [143, 144] on link "Vacancies" at bounding box center [134, 147] width 31 height 8
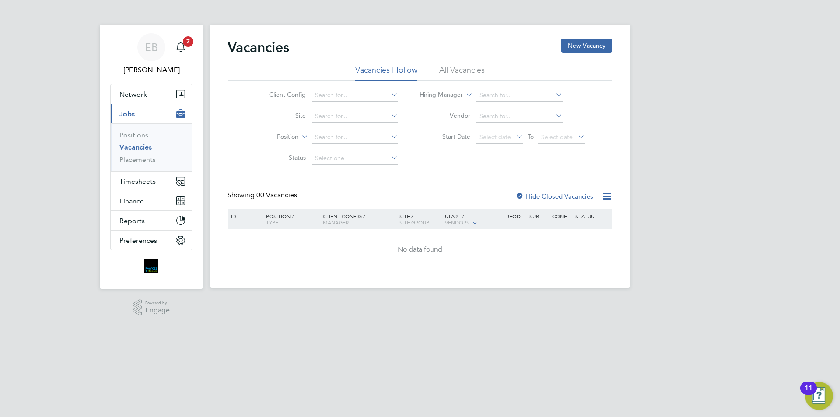
click at [453, 75] on li "All Vacancies" at bounding box center [461, 73] width 45 height 16
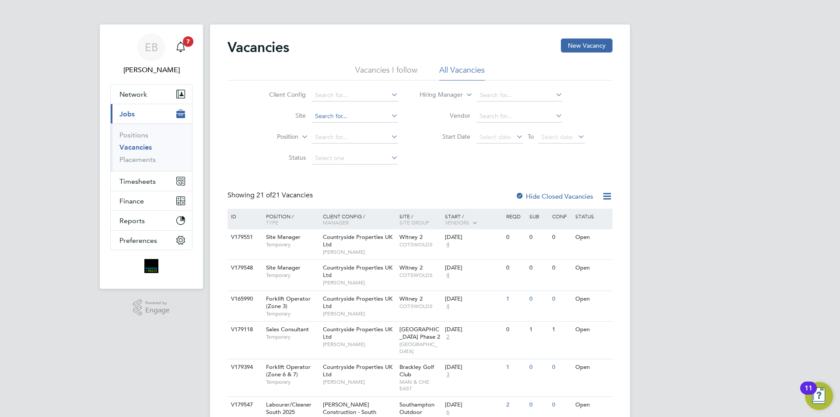
click at [356, 115] on input at bounding box center [355, 116] width 86 height 12
type input "H"
click at [153, 179] on span "Timesheets" at bounding box center [137, 181] width 36 height 8
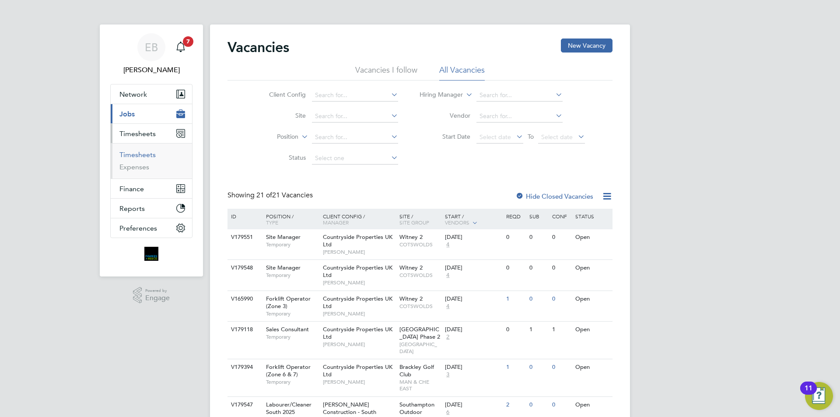
click at [146, 150] on link "Timesheets" at bounding box center [137, 154] width 36 height 8
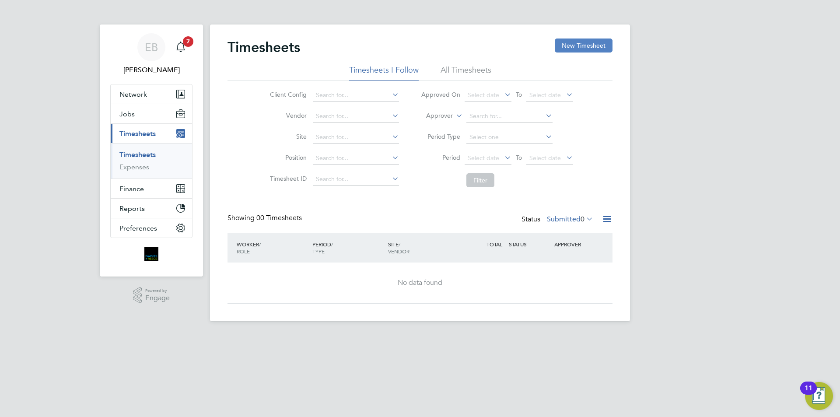
click at [581, 49] on button "New Timesheet" at bounding box center [583, 45] width 58 height 14
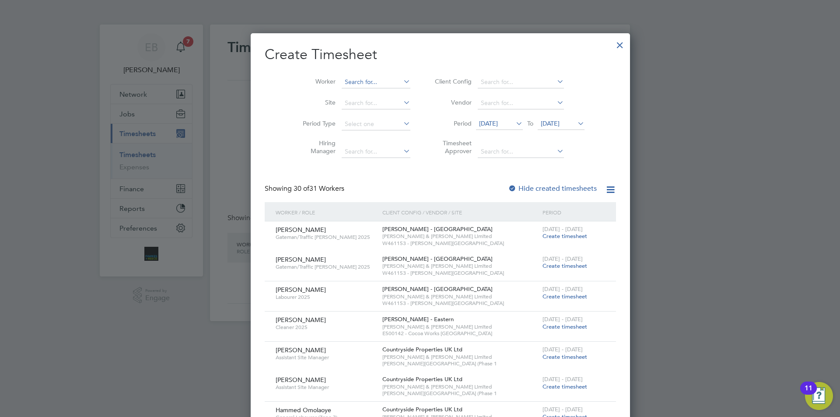
scroll to position [1525, 338]
click at [351, 85] on input at bounding box center [376, 82] width 69 height 12
click at [343, 114] on li "Costel Amaximoaie" at bounding box center [361, 118] width 80 height 12
type input "Costel Amaximoaie"
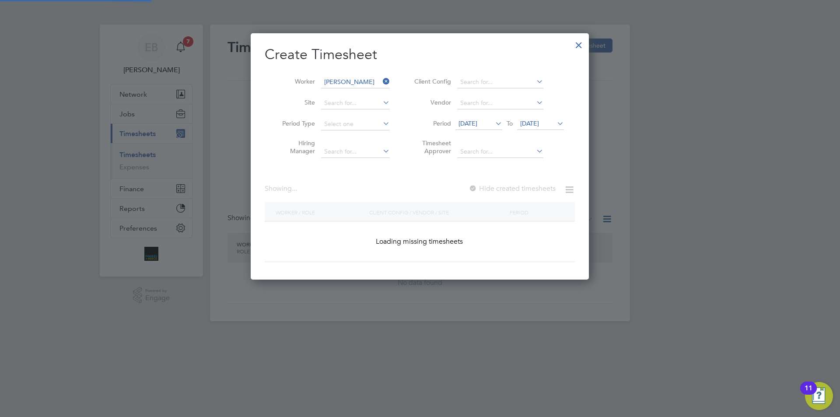
click at [470, 124] on span "19 Aug 2025" at bounding box center [467, 123] width 19 height 8
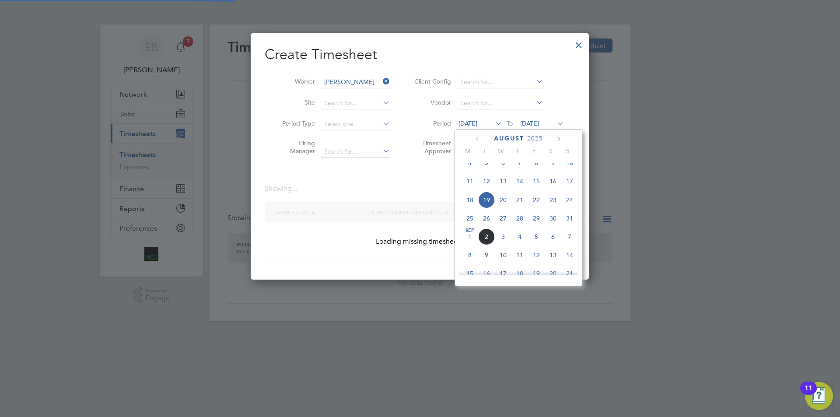
click at [470, 225] on span "25" at bounding box center [469, 218] width 17 height 17
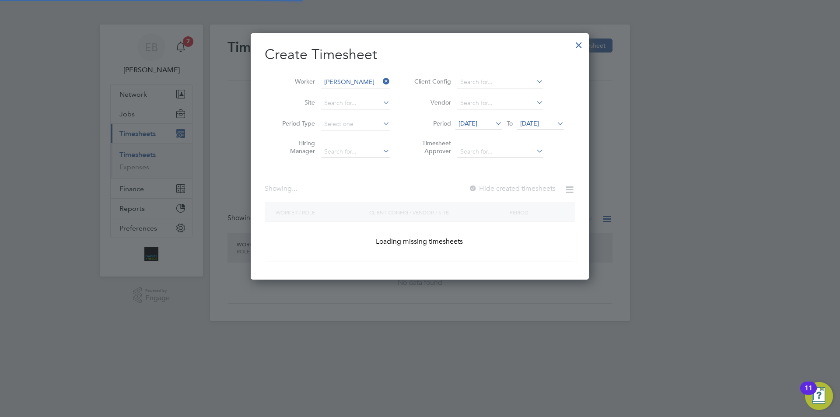
click at [539, 125] on span "26 Aug 2025" at bounding box center [529, 123] width 19 height 8
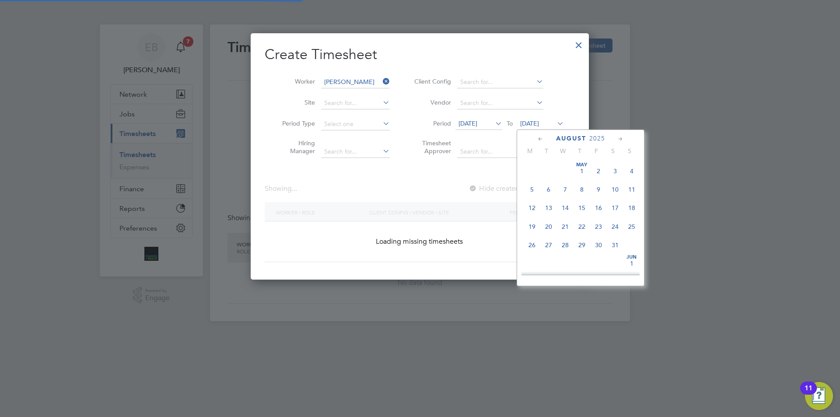
scroll to position [341, 0]
click at [624, 203] on span "31" at bounding box center [631, 199] width 17 height 17
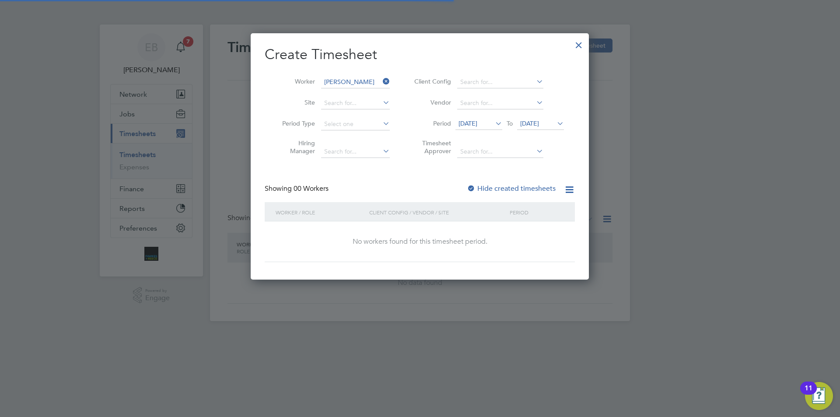
scroll to position [247, 338]
click at [526, 186] on label "Hide created timesheets" at bounding box center [511, 188] width 89 height 9
click at [512, 188] on label "Hide created timesheets" at bounding box center [511, 188] width 89 height 9
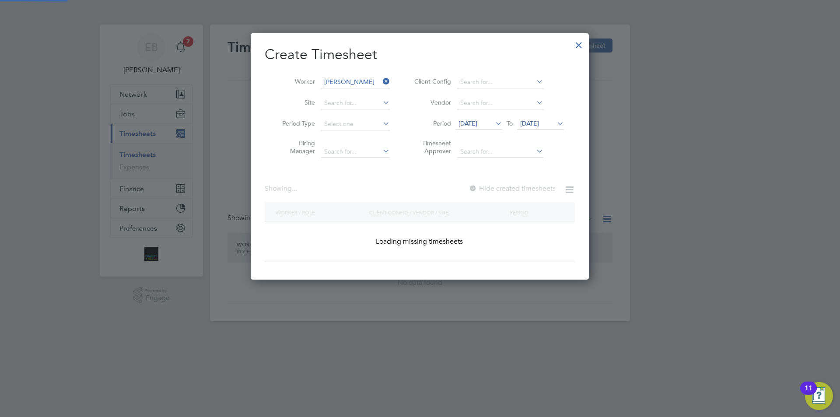
scroll to position [236, 338]
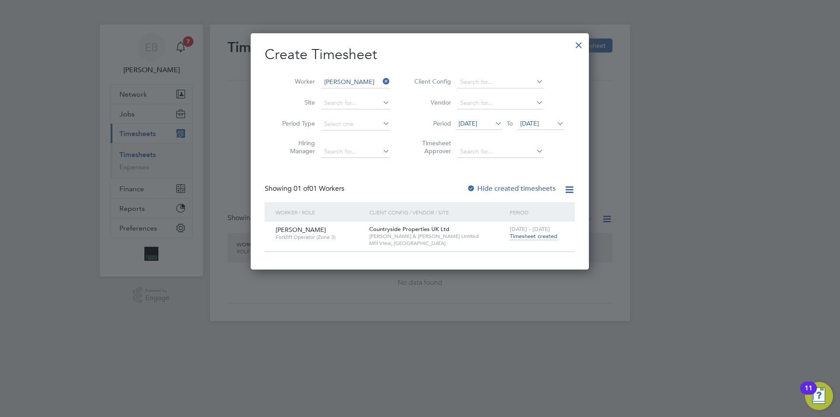
click at [531, 239] on span "Timesheet created" at bounding box center [533, 236] width 48 height 8
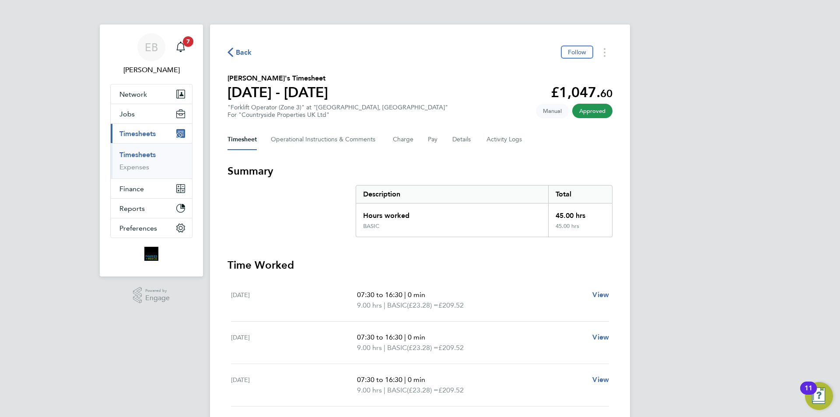
drag, startPoint x: 236, startPoint y: 45, endPoint x: 239, endPoint y: 50, distance: 5.7
click at [236, 46] on div "Back Follow" at bounding box center [419, 52] width 385 height 14
click at [239, 52] on span "Back" at bounding box center [244, 52] width 16 height 10
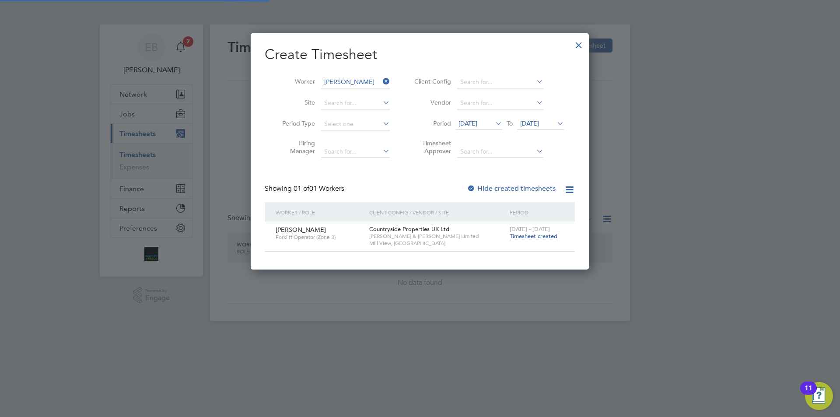
scroll to position [236, 338]
click at [381, 79] on icon at bounding box center [381, 81] width 0 height 12
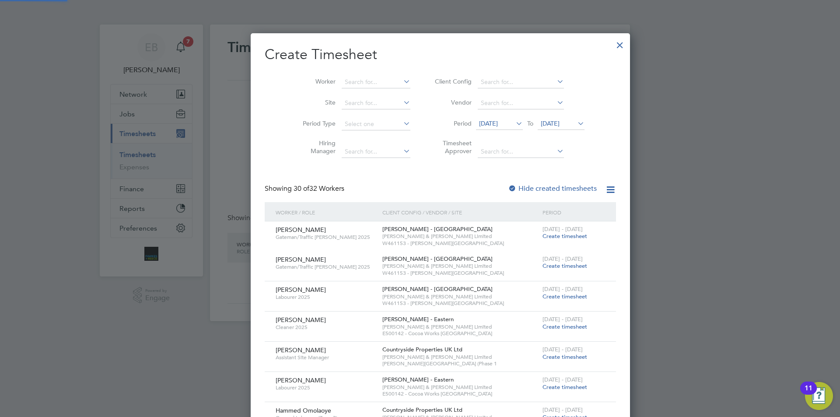
scroll to position [1227, 338]
click at [612, 44] on div at bounding box center [620, 43] width 16 height 16
